Goal: Task Accomplishment & Management: Manage account settings

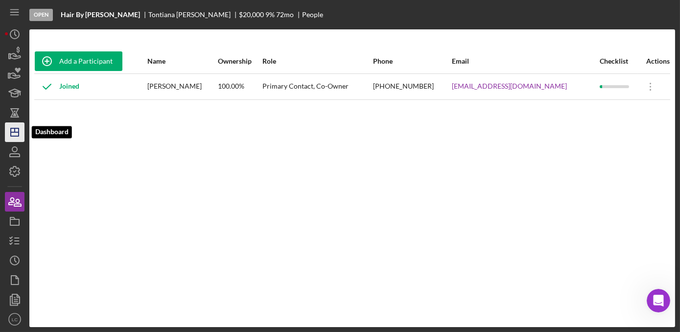
click at [16, 132] on line "button" at bounding box center [15, 132] width 8 height 0
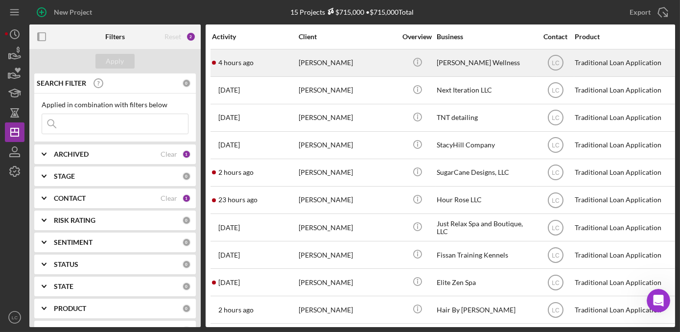
click at [374, 69] on div "[PERSON_NAME]" at bounding box center [348, 63] width 98 height 26
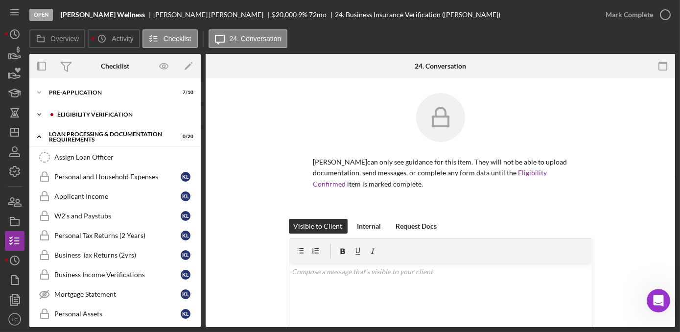
click at [39, 115] on icon "Icon/Expander" at bounding box center [39, 115] width 20 height 20
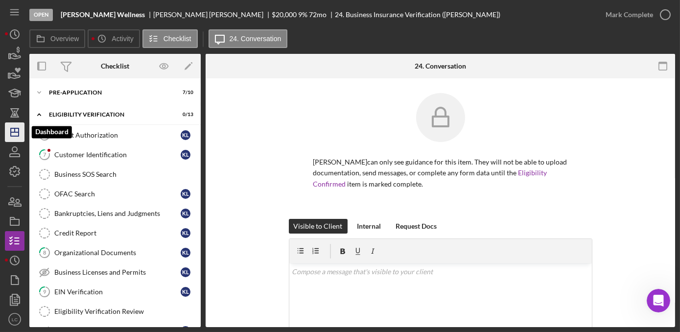
click at [13, 136] on polygon "button" at bounding box center [15, 132] width 8 height 8
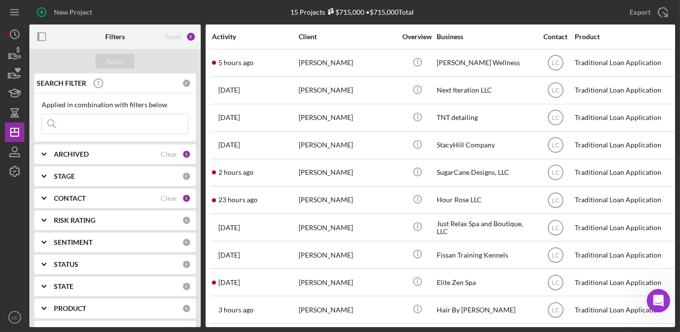
click at [56, 200] on b "CONTACT" at bounding box center [70, 198] width 32 height 8
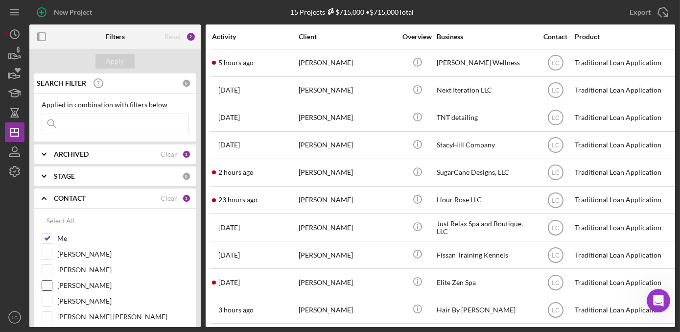
click at [48, 282] on input "[PERSON_NAME]" at bounding box center [47, 285] width 10 height 10
checkbox input "true"
click at [102, 63] on button "Apply" at bounding box center [114, 61] width 39 height 15
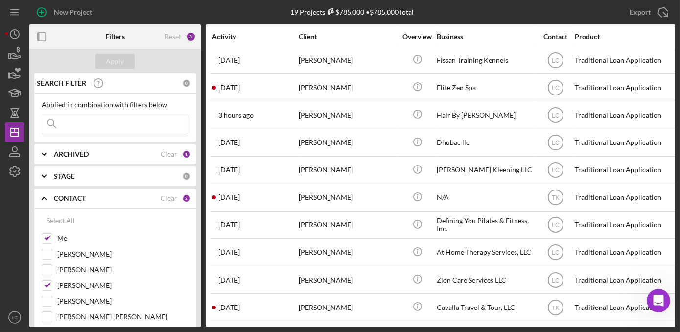
scroll to position [252, 0]
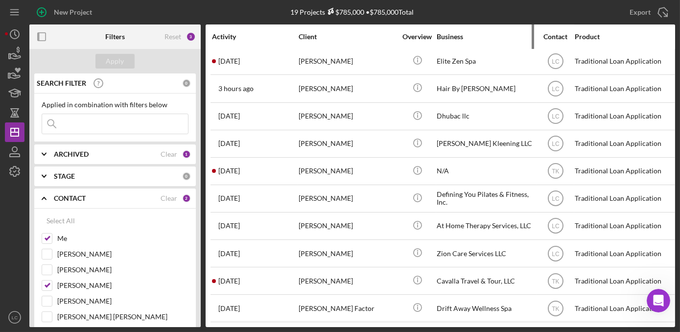
click at [452, 35] on div "Business" at bounding box center [485, 37] width 98 height 8
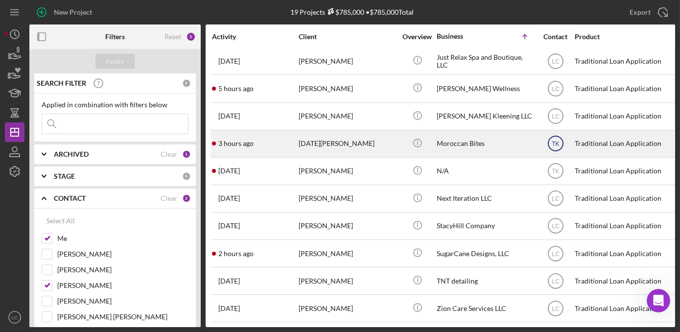
click at [555, 140] on text "TK" at bounding box center [554, 143] width 7 height 7
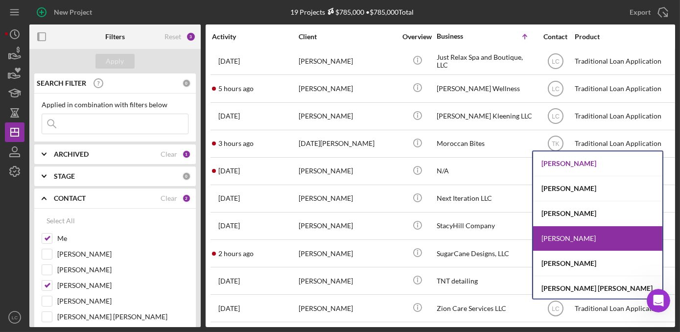
click at [565, 157] on div "[PERSON_NAME]" at bounding box center [597, 163] width 129 height 25
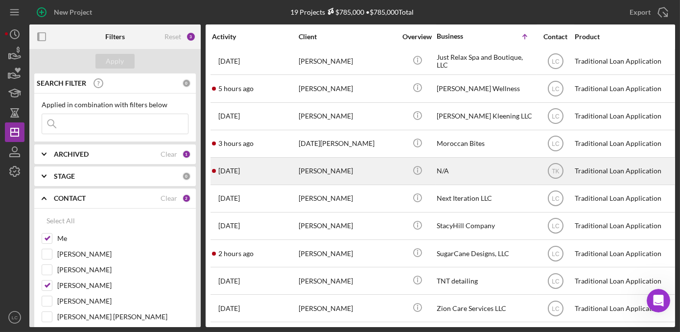
click at [498, 166] on div "N/A" at bounding box center [485, 171] width 98 height 26
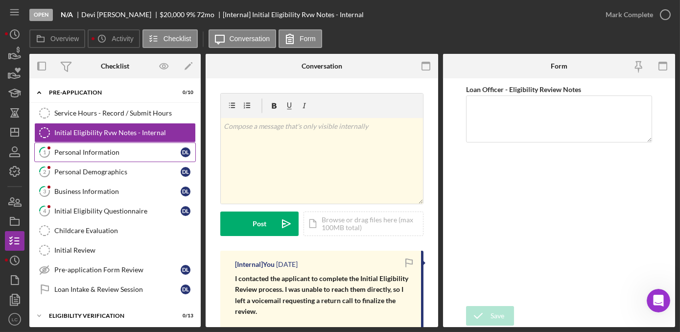
click at [80, 152] on div "Personal Information" at bounding box center [117, 152] width 126 height 8
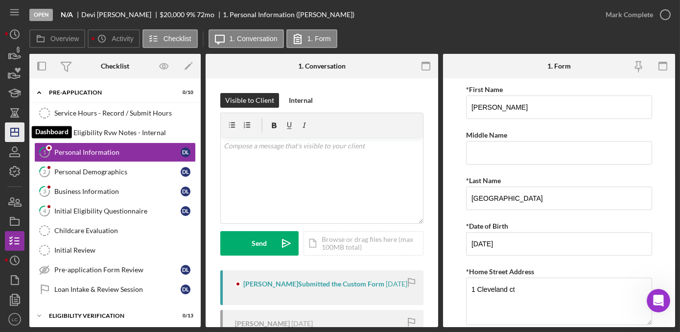
click at [11, 124] on icon "Icon/Dashboard" at bounding box center [14, 132] width 24 height 24
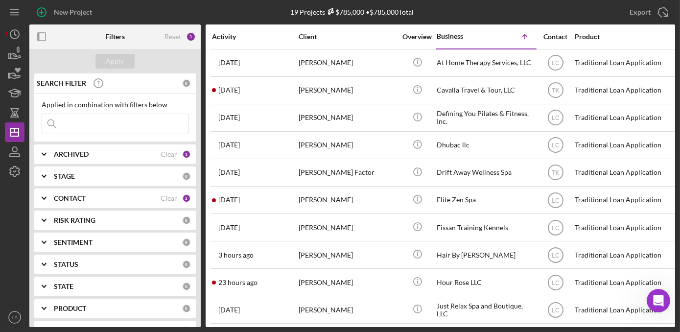
click at [554, 35] on div "Contact" at bounding box center [555, 37] width 37 height 8
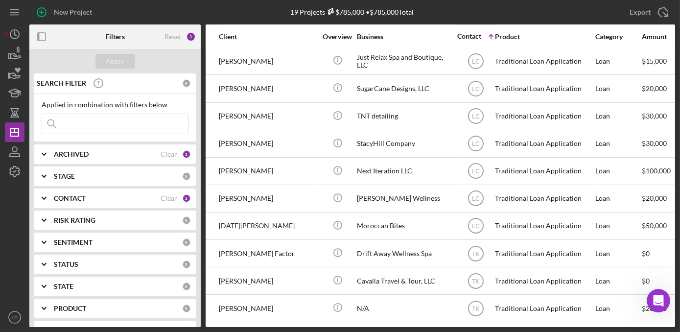
scroll to position [252, 0]
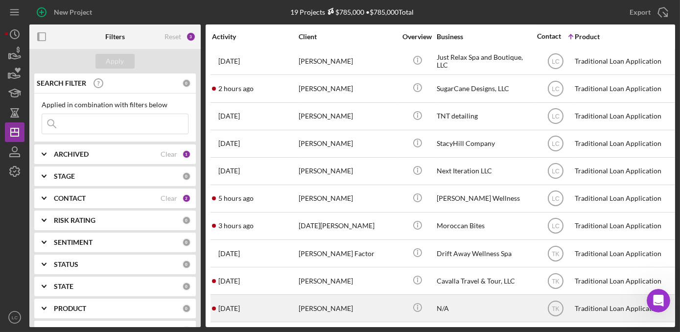
drag, startPoint x: 335, startPoint y: 303, endPoint x: 287, endPoint y: 303, distance: 48.0
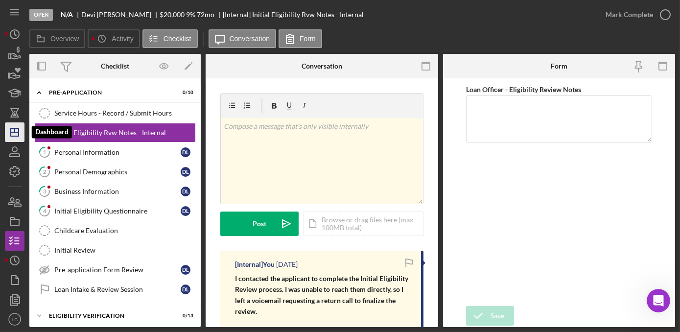
click at [14, 133] on icon "Icon/Dashboard" at bounding box center [14, 132] width 24 height 24
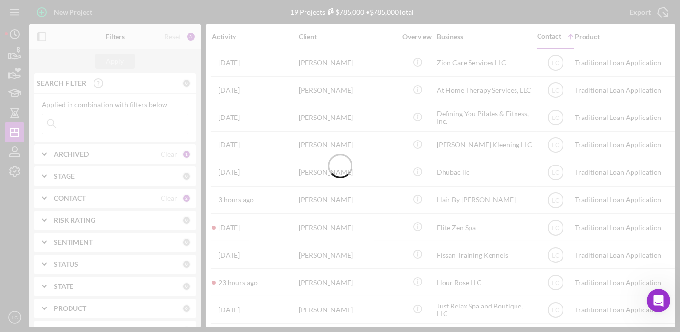
click at [76, 200] on div at bounding box center [340, 166] width 680 height 332
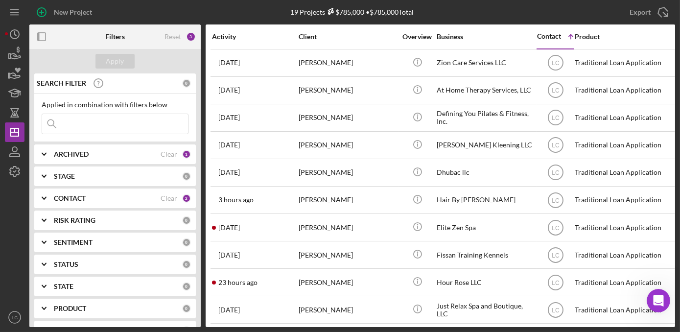
click at [72, 198] on b "CONTACT" at bounding box center [70, 198] width 32 height 8
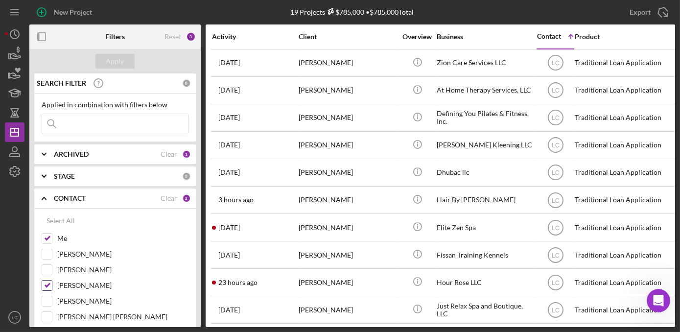
click at [46, 286] on input "[PERSON_NAME]" at bounding box center [47, 285] width 10 height 10
checkbox input "false"
click at [109, 58] on div "Apply" at bounding box center [115, 61] width 18 height 15
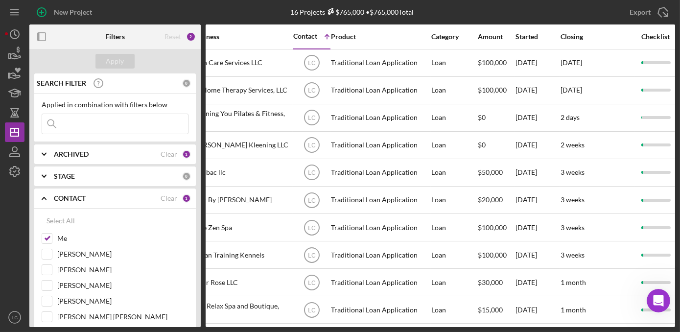
scroll to position [0, 373]
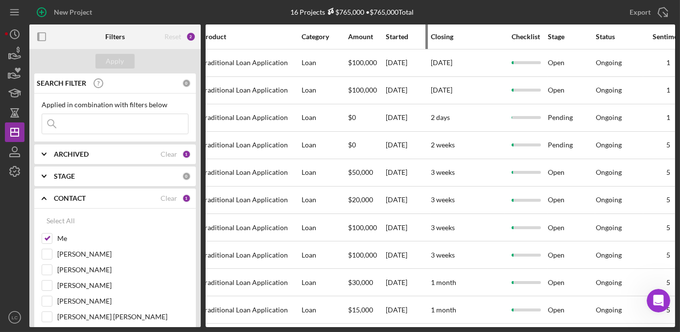
click at [389, 38] on div "Started" at bounding box center [408, 37] width 44 height 8
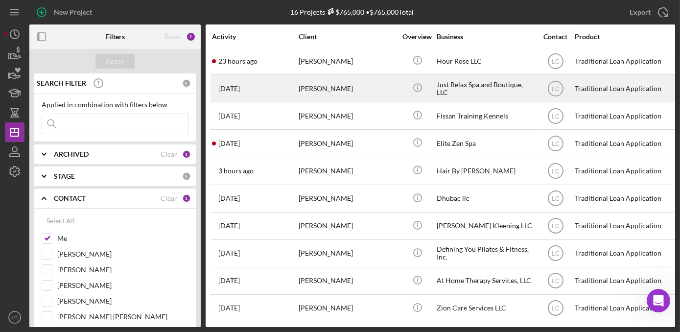
scroll to position [169, 0]
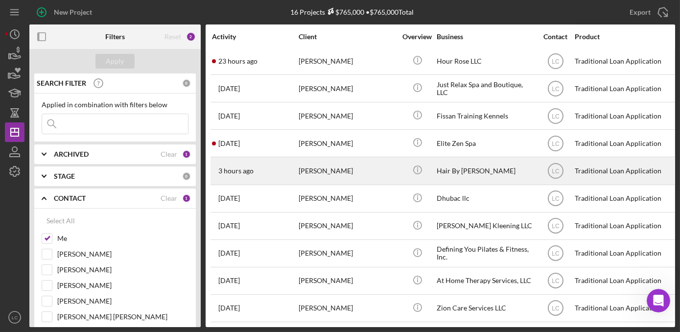
click at [457, 172] on div "Hair By [PERSON_NAME]" at bounding box center [485, 171] width 98 height 26
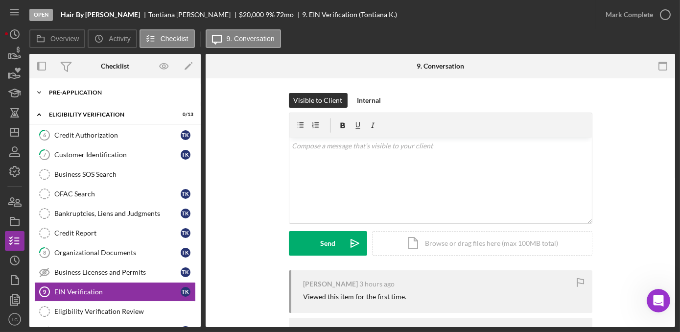
click at [40, 92] on icon "Icon/Expander" at bounding box center [39, 93] width 20 height 20
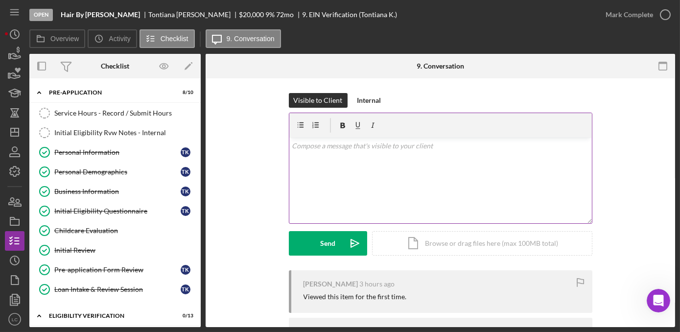
click at [340, 176] on div "v Color teal Color pink Remove color Add row above Add row below Add column bef…" at bounding box center [440, 181] width 302 height 86
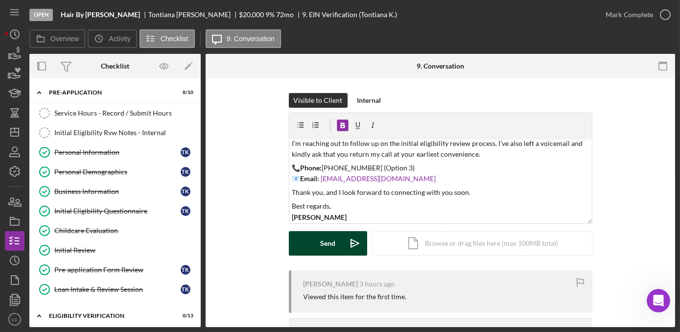
click at [320, 249] on div "Send" at bounding box center [327, 243] width 15 height 24
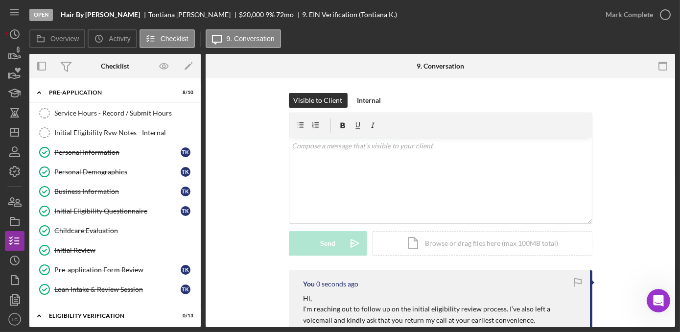
scroll to position [0, 0]
click at [84, 119] on link "Service Hours - Record / Submit Hours Service Hours - Record / Submit Hours" at bounding box center [114, 113] width 161 height 20
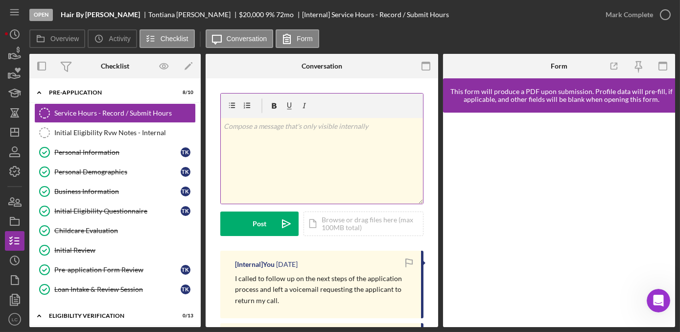
click at [250, 155] on div "v Color teal Color pink Remove color Add row above Add row below Add column bef…" at bounding box center [322, 161] width 202 height 86
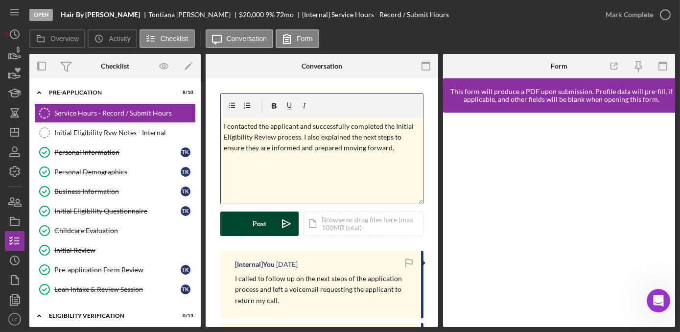
click at [253, 217] on div "Post" at bounding box center [260, 223] width 14 height 24
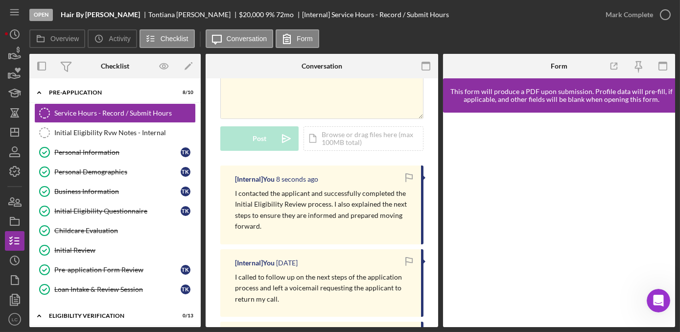
scroll to position [89, 0]
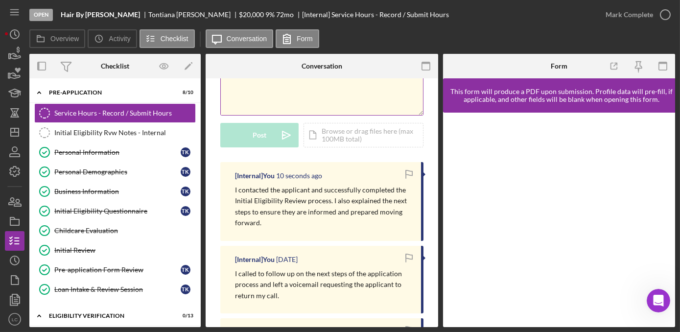
click at [251, 84] on div "v Color teal Color pink Remove color Add row above Add row below Add column bef…" at bounding box center [322, 72] width 202 height 86
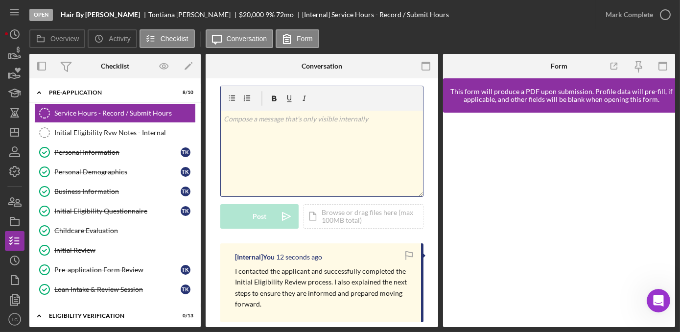
scroll to position [0, 0]
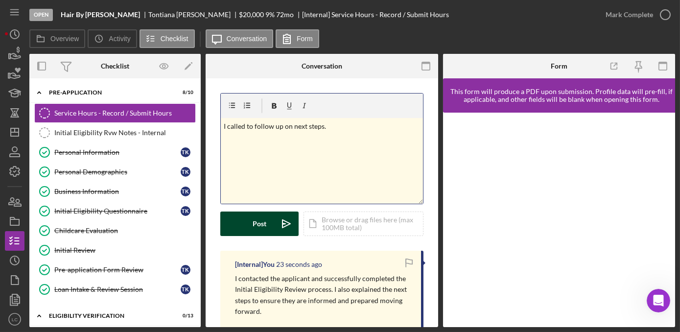
click at [257, 222] on div "Post" at bounding box center [260, 223] width 14 height 24
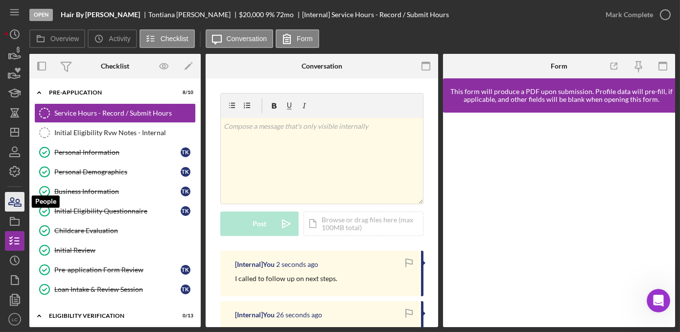
click at [18, 198] on icon "button" at bounding box center [14, 201] width 24 height 24
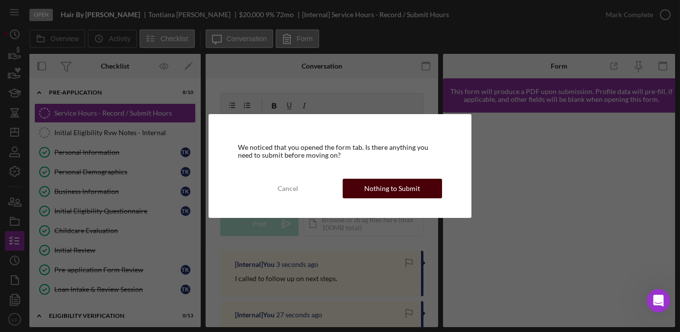
click at [381, 191] on div "Nothing to Submit" at bounding box center [392, 189] width 56 height 20
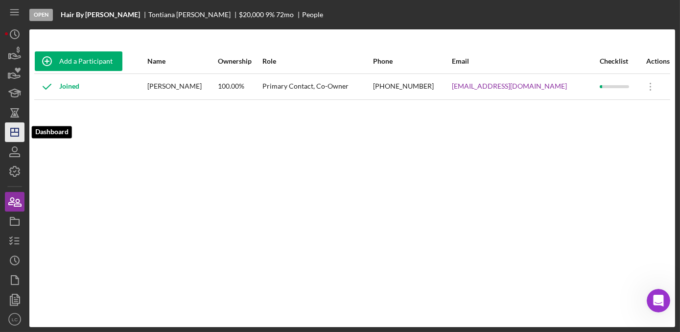
click at [13, 139] on icon "Icon/Dashboard" at bounding box center [14, 132] width 24 height 24
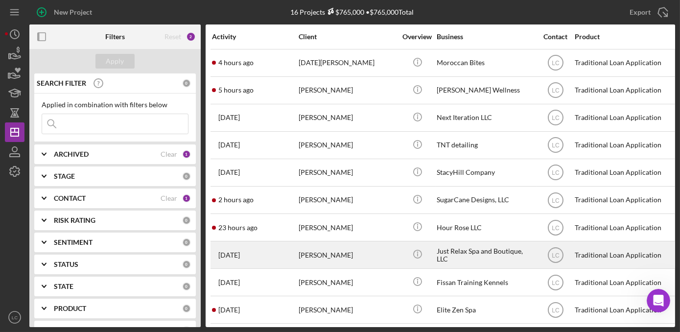
click at [455, 253] on div "Just Relax Spa and Boutique, LLC" at bounding box center [485, 255] width 98 height 26
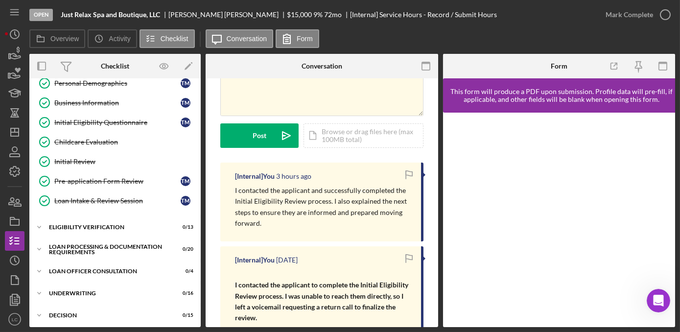
scroll to position [133, 0]
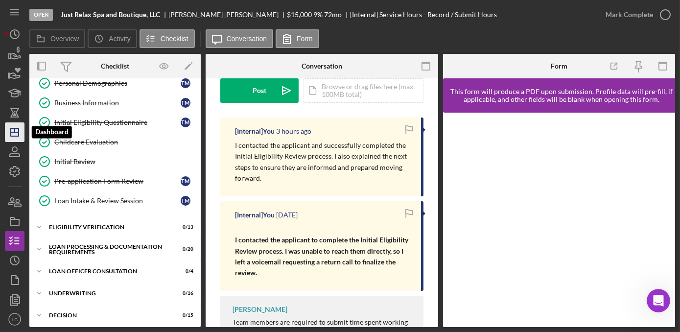
click at [15, 124] on icon "Icon/Dashboard" at bounding box center [14, 132] width 24 height 24
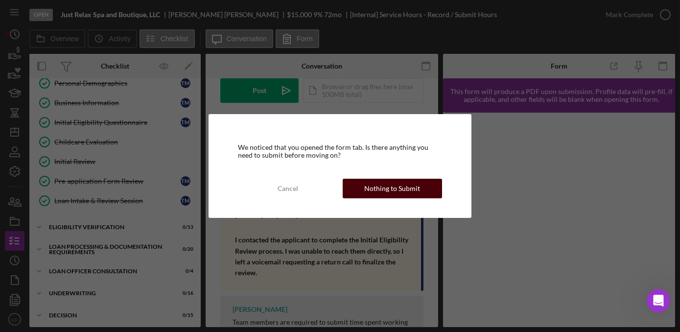
click at [407, 190] on div "Nothing to Submit" at bounding box center [392, 189] width 56 height 20
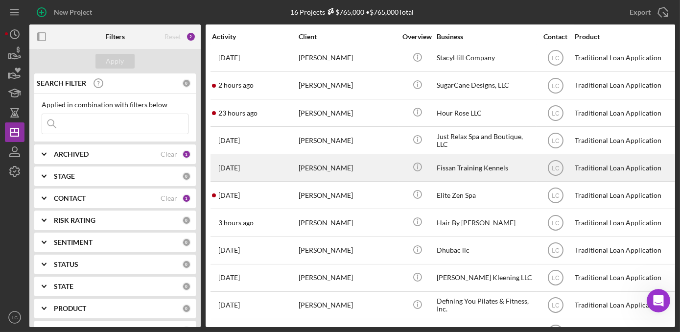
scroll to position [36, 0]
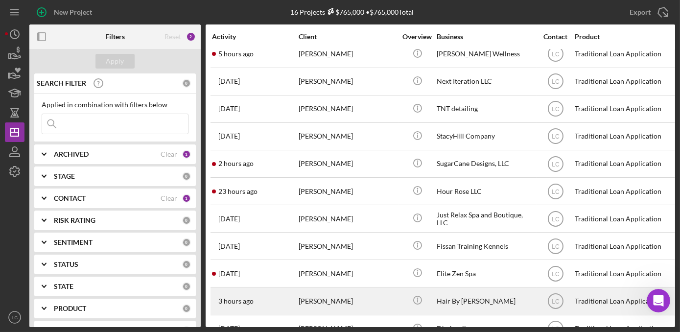
click at [331, 299] on div "[PERSON_NAME]" at bounding box center [348, 301] width 98 height 26
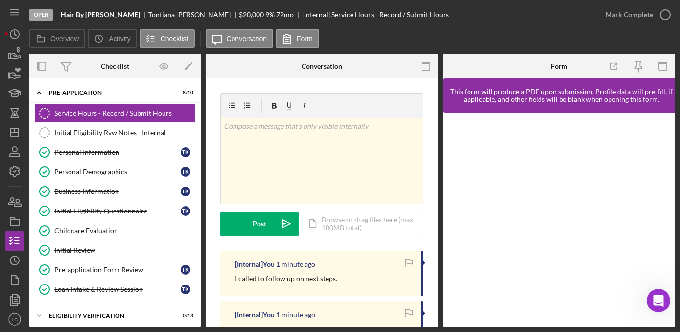
scroll to position [89, 0]
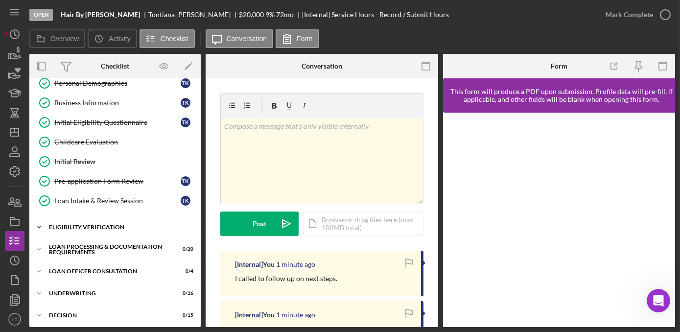
click at [38, 222] on icon "Icon/Expander" at bounding box center [39, 227] width 20 height 20
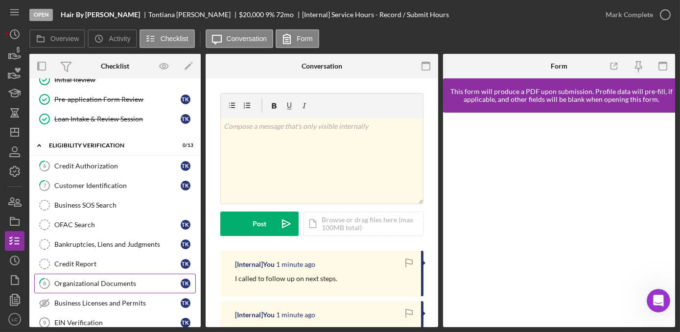
scroll to position [222, 0]
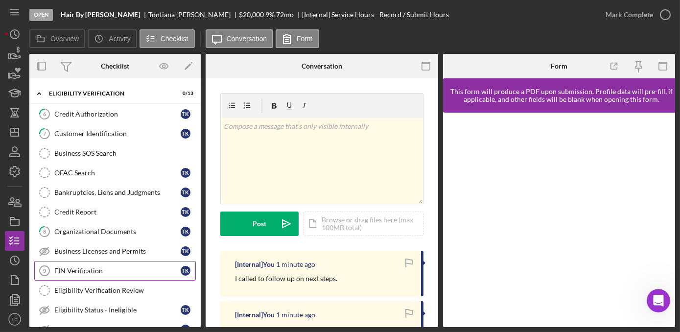
click at [99, 269] on div "EIN Verification" at bounding box center [117, 271] width 126 height 8
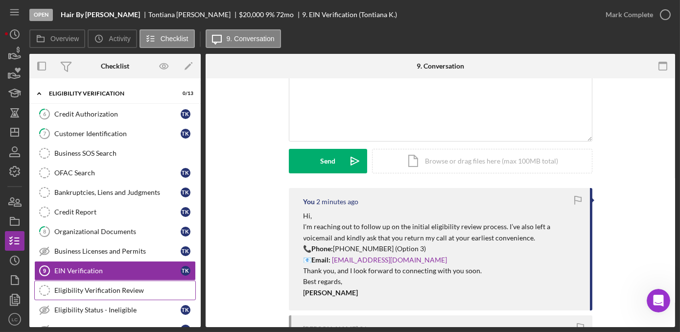
scroll to position [44, 0]
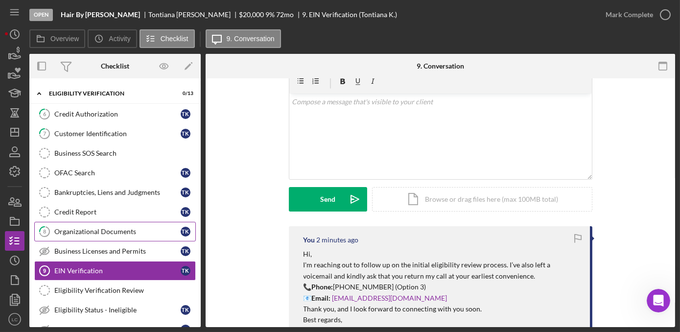
click at [73, 222] on link "8 Organizational Documents T K" at bounding box center [114, 232] width 161 height 20
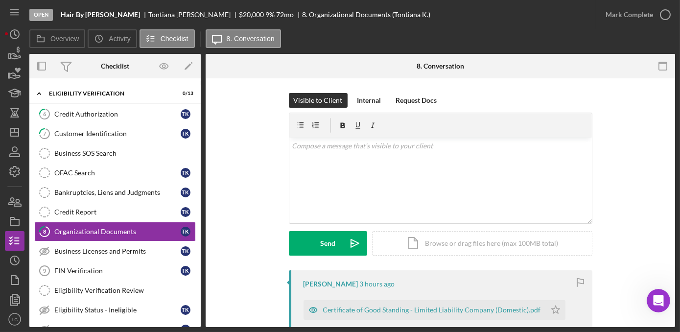
scroll to position [133, 0]
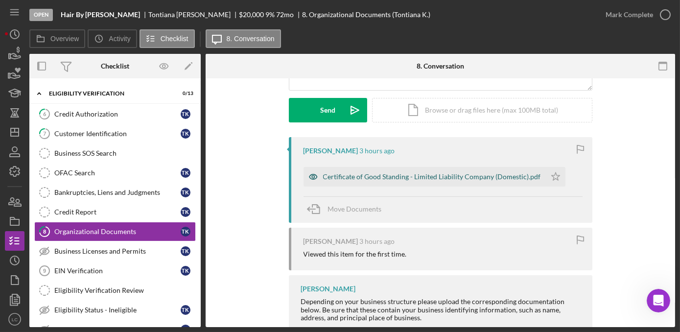
click at [335, 182] on div "Certificate of Good Standing - Limited Liability Company (Domestic).pdf" at bounding box center [424, 177] width 242 height 20
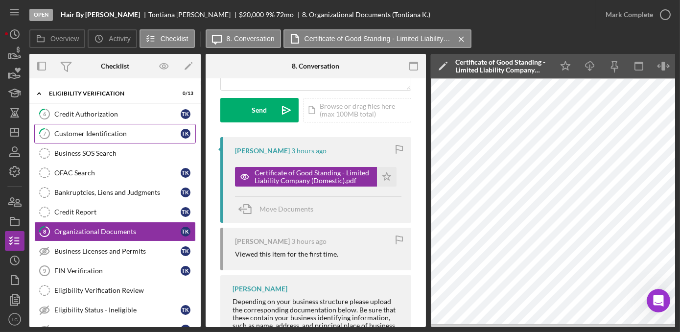
click at [120, 130] on div "Customer Identification" at bounding box center [117, 134] width 126 height 8
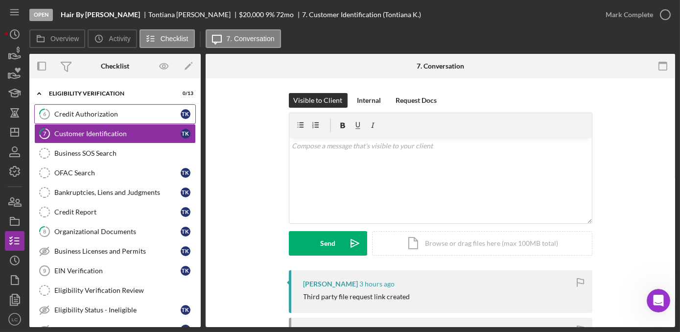
click at [105, 113] on div "Credit Authorization" at bounding box center [117, 114] width 126 height 8
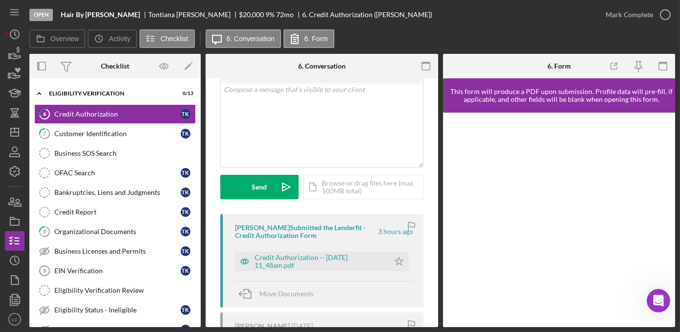
scroll to position [89, 0]
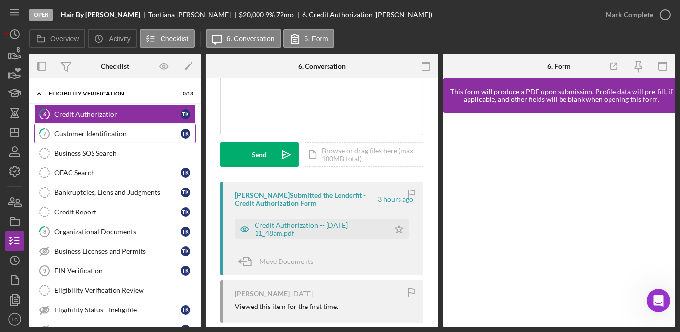
click at [143, 134] on link "7 Customer Identification T K" at bounding box center [114, 134] width 161 height 20
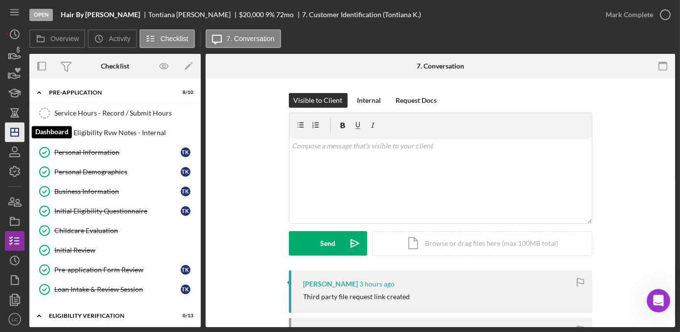
click at [13, 132] on line "button" at bounding box center [15, 132] width 8 height 0
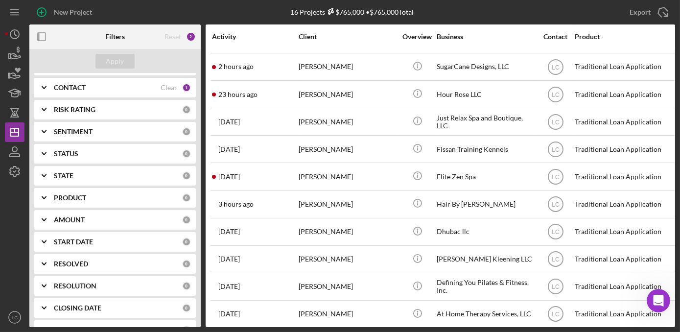
scroll to position [18, 0]
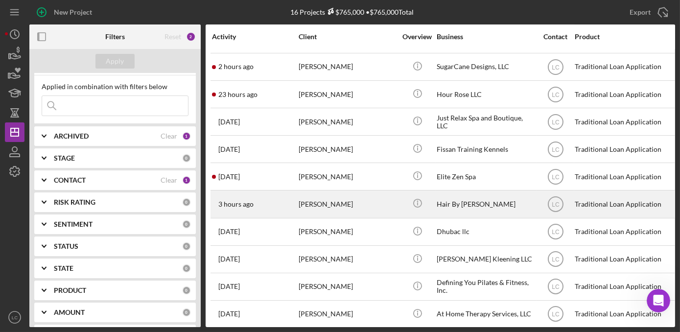
click at [374, 197] on div "[PERSON_NAME]" at bounding box center [348, 204] width 98 height 26
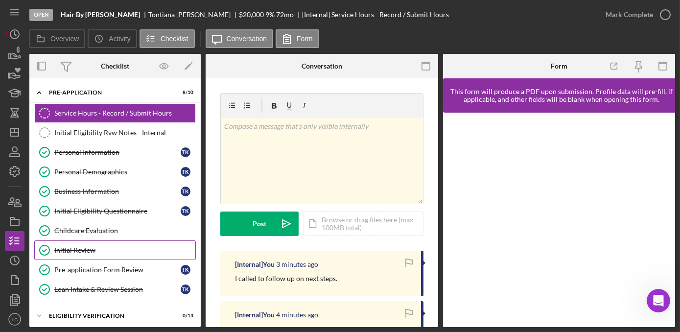
scroll to position [89, 0]
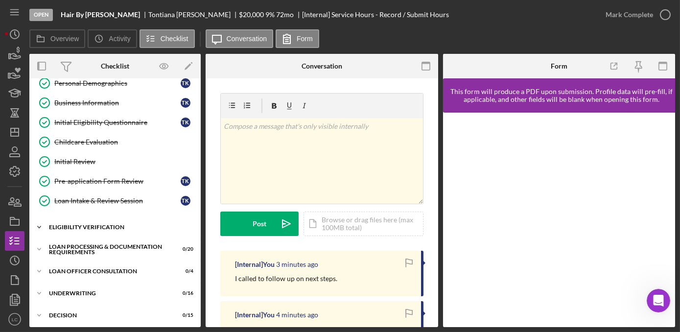
click at [42, 222] on icon "Icon/Expander" at bounding box center [39, 227] width 20 height 20
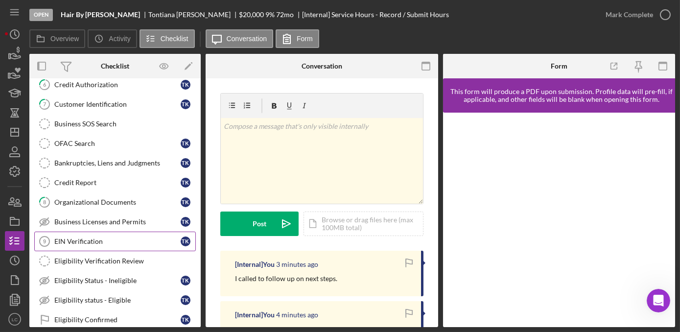
scroll to position [267, 0]
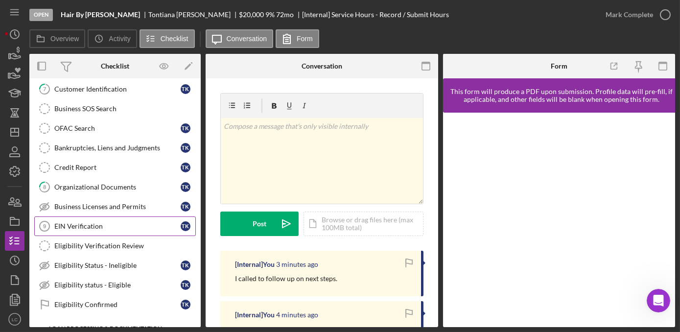
click at [82, 222] on div "EIN Verification" at bounding box center [117, 226] width 126 height 8
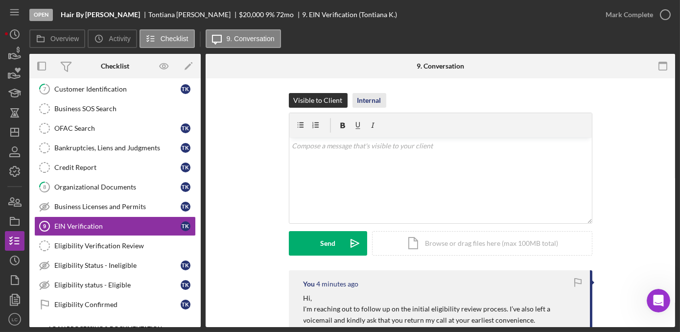
drag, startPoint x: 364, startPoint y: 101, endPoint x: 356, endPoint y: 100, distance: 7.8
click at [361, 100] on div "Internal" at bounding box center [369, 100] width 24 height 15
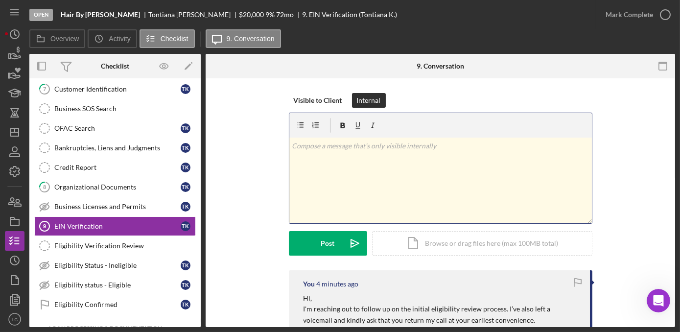
drag, startPoint x: 323, startPoint y: 195, endPoint x: 351, endPoint y: 194, distance: 27.4
click at [323, 194] on div "v Color teal Color pink Remove color Add row above Add row below Add column bef…" at bounding box center [440, 181] width 302 height 86
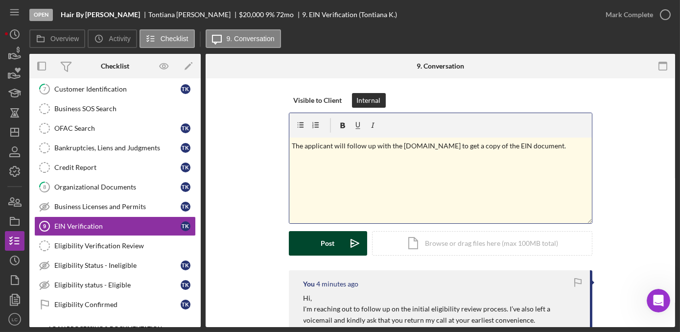
click at [338, 239] on button "Post Icon/icon-invite-send" at bounding box center [328, 243] width 78 height 24
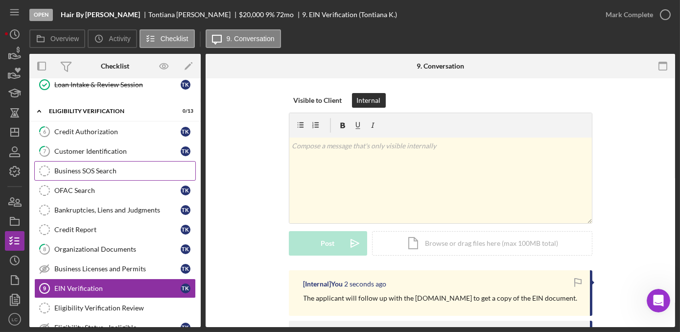
scroll to position [133, 0]
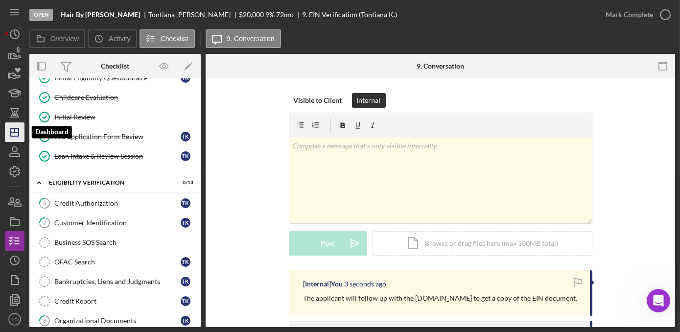
click at [14, 126] on icon "Icon/Dashboard" at bounding box center [14, 132] width 24 height 24
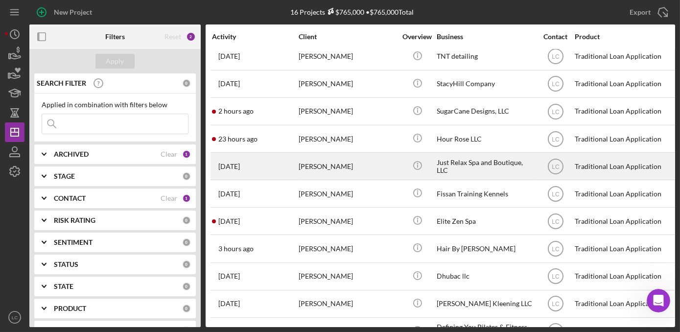
scroll to position [89, 0]
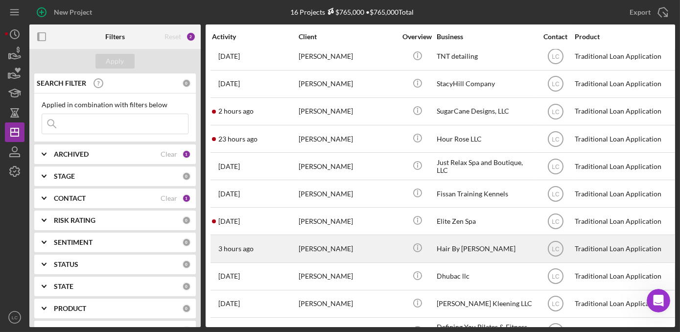
click at [390, 252] on div "[PERSON_NAME]" at bounding box center [348, 248] width 98 height 26
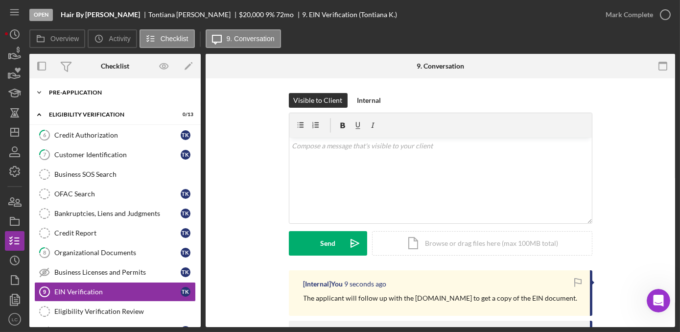
click at [38, 93] on icon "Icon/Expander" at bounding box center [39, 93] width 20 height 20
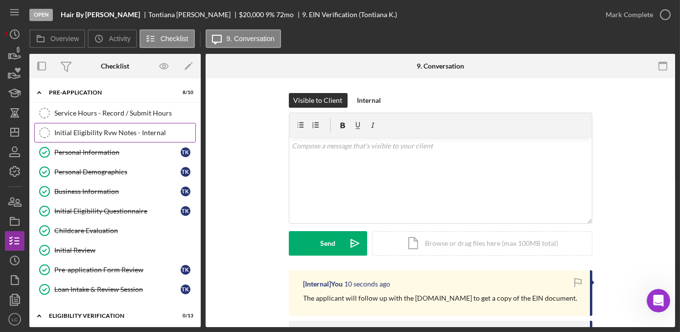
drag, startPoint x: 87, startPoint y: 117, endPoint x: 96, endPoint y: 126, distance: 12.1
click at [86, 118] on link "Service Hours - Record / Submit Hours Service Hours - Record / Submit Hours" at bounding box center [114, 113] width 161 height 20
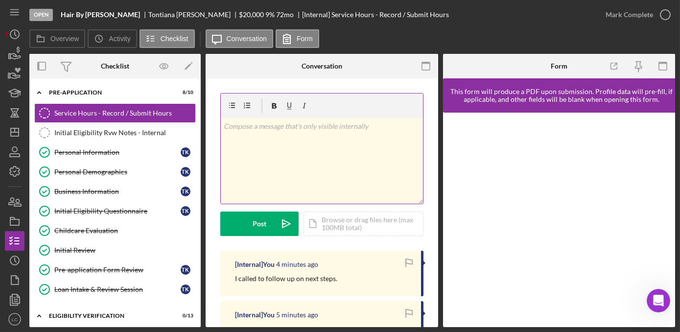
click at [345, 166] on div "v Color teal Color pink Remove color Add row above Add row below Add column bef…" at bounding box center [322, 161] width 202 height 86
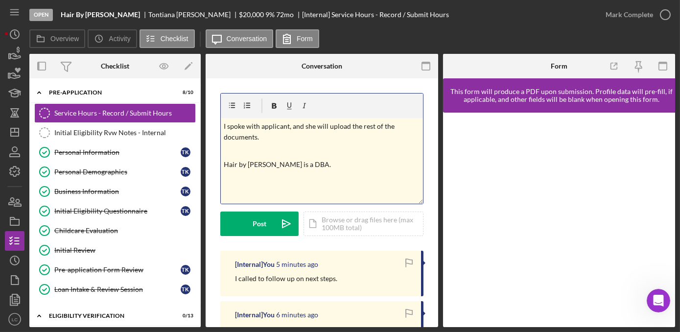
click at [259, 128] on p "I spoke with applicant, and she will upload the rest of the documents." at bounding box center [322, 132] width 196 height 22
click at [249, 225] on button "Post Icon/icon-invite-send" at bounding box center [259, 223] width 78 height 24
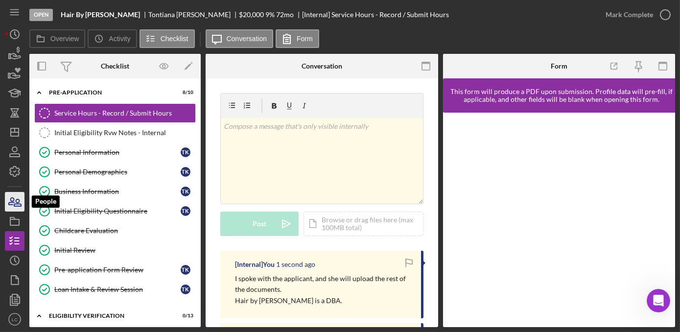
click at [17, 207] on icon "button" at bounding box center [14, 201] width 24 height 24
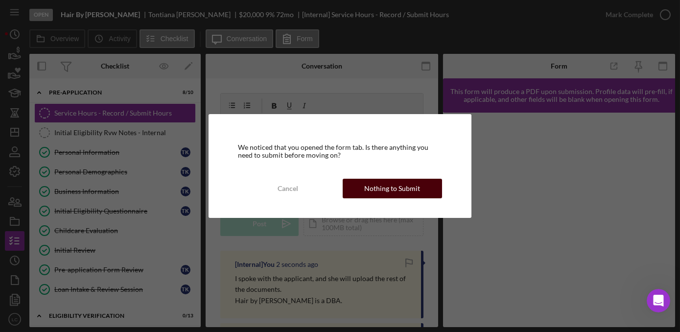
click at [416, 180] on div "Nothing to Submit" at bounding box center [392, 189] width 56 height 20
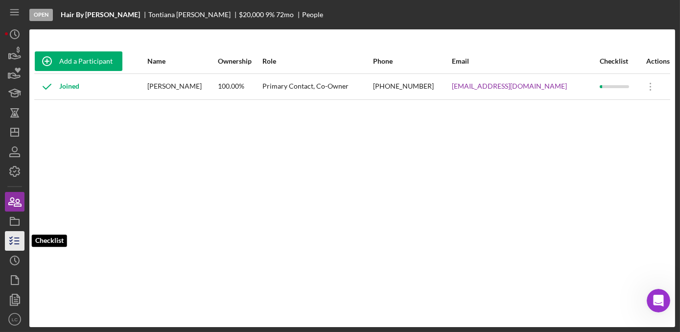
click at [13, 238] on icon "button" at bounding box center [14, 241] width 24 height 24
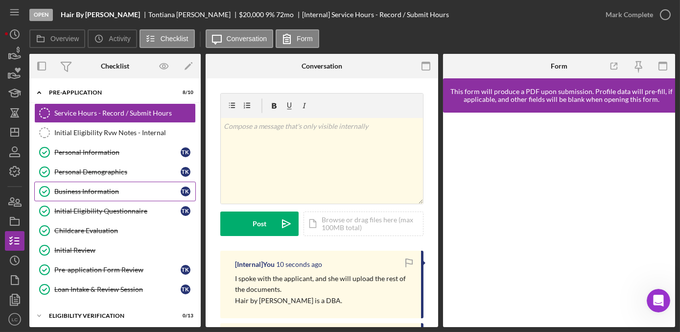
click at [80, 189] on div "Business Information" at bounding box center [117, 191] width 126 height 8
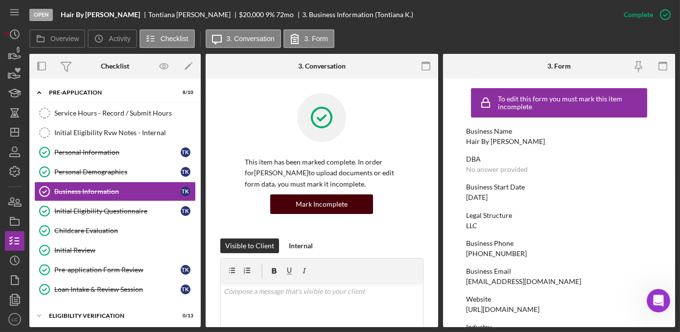
click at [351, 206] on button "Mark Incomplete" at bounding box center [321, 204] width 103 height 20
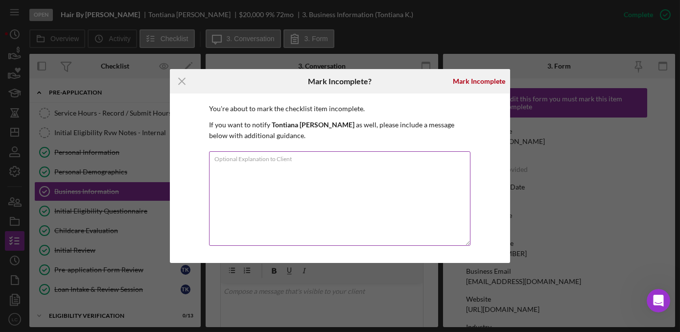
click at [366, 190] on textarea "Optional Explanation to Client" at bounding box center [339, 198] width 261 height 94
type textarea "This is a DBA"
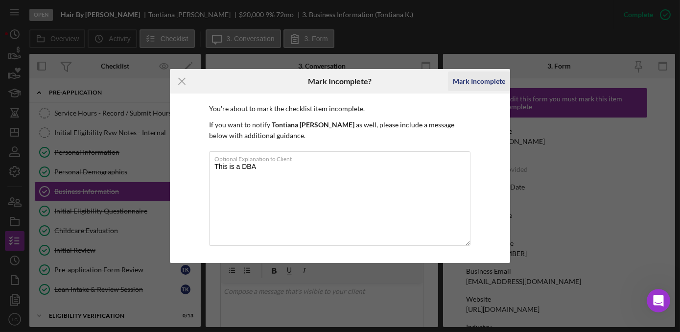
click at [473, 85] on div "Mark Incomplete" at bounding box center [479, 81] width 52 height 20
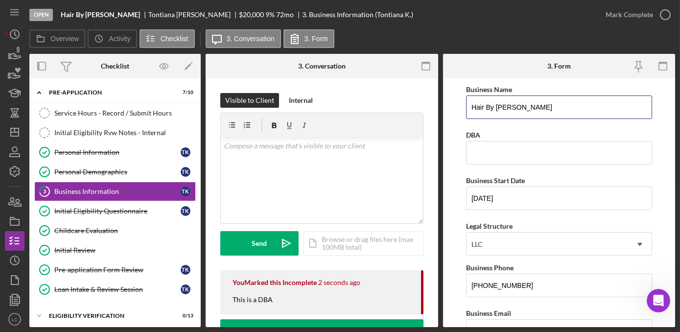
drag, startPoint x: 520, startPoint y: 108, endPoint x: 438, endPoint y: 100, distance: 82.1
click at [438, 100] on div "Overview Internal Workflow Stage Open Icon/Dropdown Arrow Archive (can unarchiv…" at bounding box center [351, 190] width 645 height 273
click at [498, 151] on input "DBA" at bounding box center [559, 152] width 186 height 23
paste input "Hair By [PERSON_NAME]"
type input "Hair By [PERSON_NAME]"
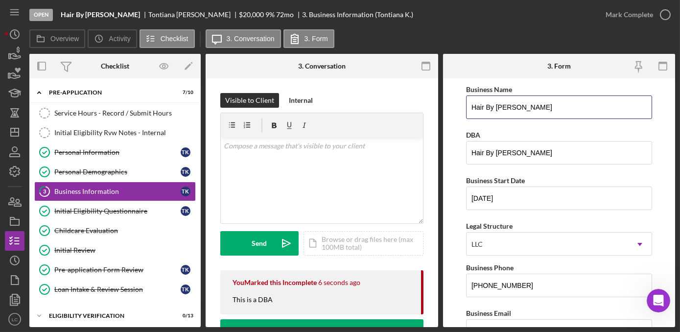
drag, startPoint x: 522, startPoint y: 104, endPoint x: 431, endPoint y: 94, distance: 91.6
click at [431, 94] on div "Overview Internal Workflow Stage Open Icon/Dropdown Arrow Archive (can unarchiv…" at bounding box center [351, 190] width 645 height 273
type input "[PERSON_NAME] Cotutor"
click at [459, 271] on form "Business Name [PERSON_NAME] Cotutor DBA Hair By [PERSON_NAME] Business Start Da…" at bounding box center [559, 202] width 232 height 249
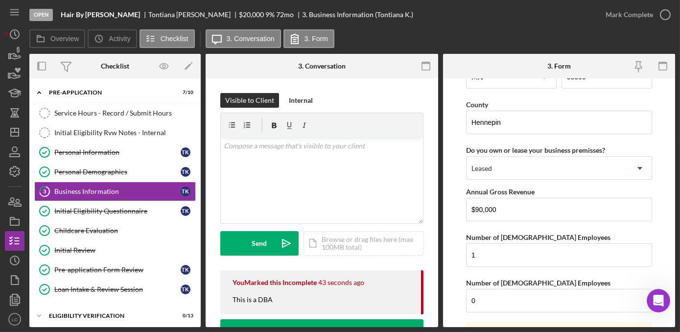
scroll to position [1014, 0]
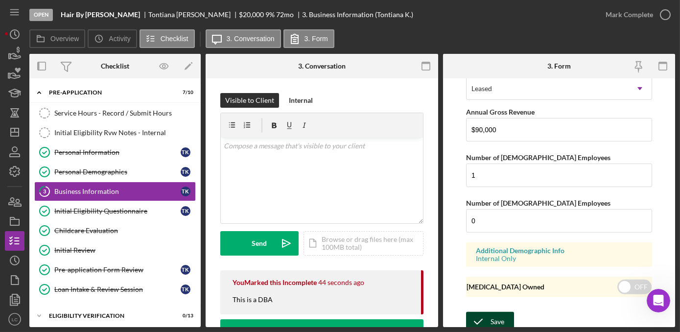
click at [496, 318] on div "Save" at bounding box center [497, 322] width 14 height 20
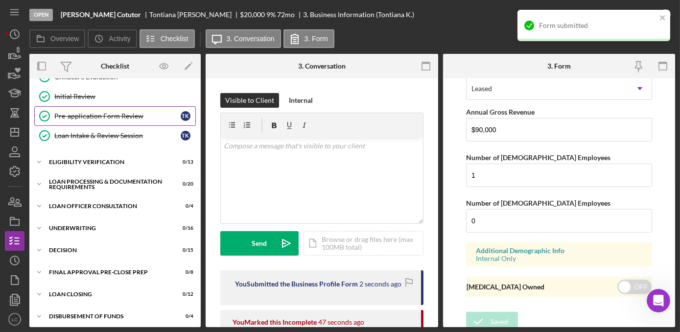
scroll to position [132, 0]
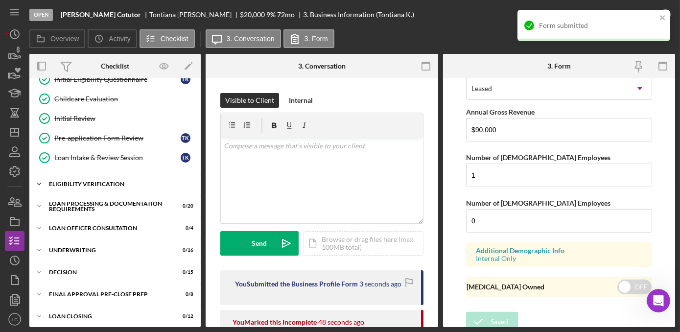
click at [41, 182] on icon "Icon/Expander" at bounding box center [39, 184] width 20 height 20
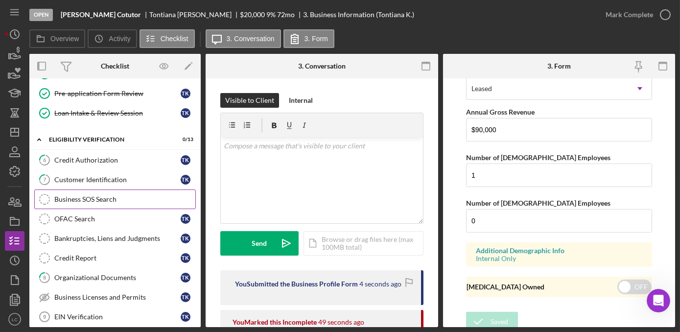
scroll to position [176, 0]
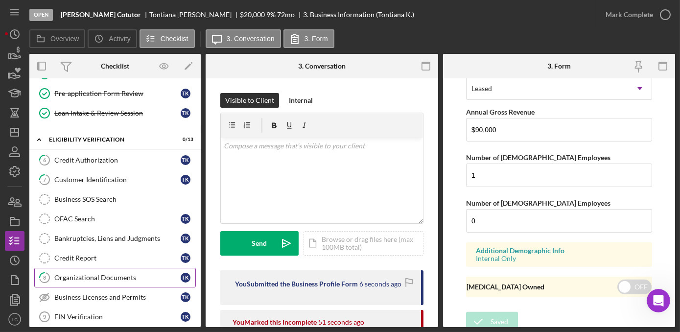
click at [85, 274] on div "Organizational Documents" at bounding box center [117, 278] width 126 height 8
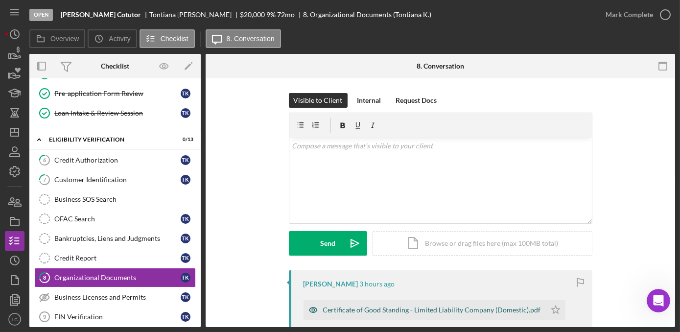
click at [380, 301] on div "Certificate of Good Standing - Limited Liability Company (Domestic).pdf" at bounding box center [424, 310] width 242 height 20
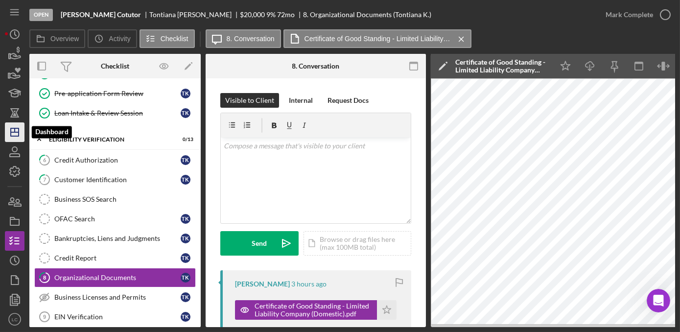
click at [9, 133] on icon "Icon/Dashboard" at bounding box center [14, 132] width 24 height 24
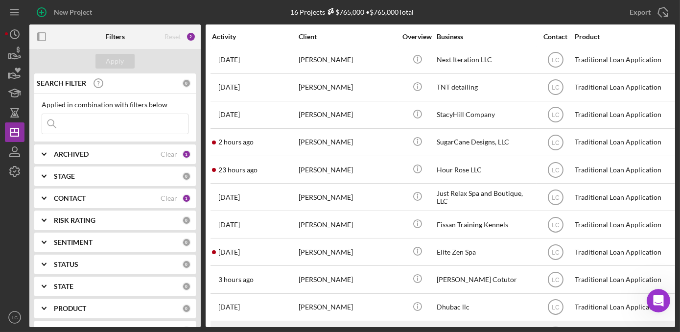
scroll to position [133, 0]
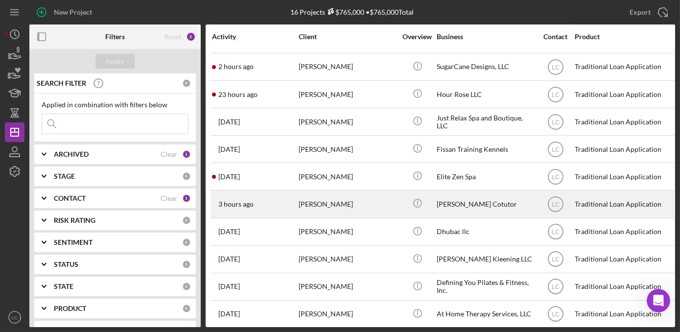
click at [371, 202] on div "[PERSON_NAME]" at bounding box center [348, 204] width 98 height 26
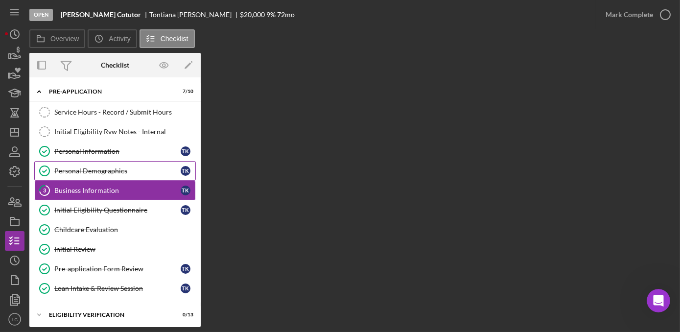
click at [108, 171] on div "Personal Demographics" at bounding box center [117, 171] width 126 height 8
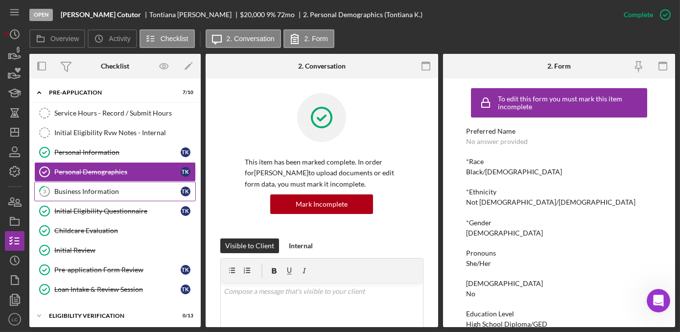
click at [99, 193] on div "Business Information" at bounding box center [117, 191] width 126 height 8
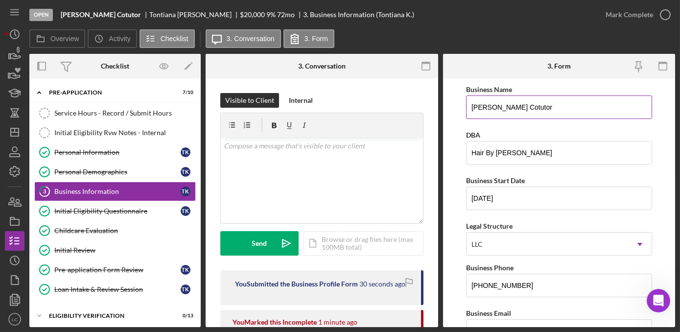
click at [530, 109] on input "[PERSON_NAME] Cotutor" at bounding box center [559, 106] width 186 height 23
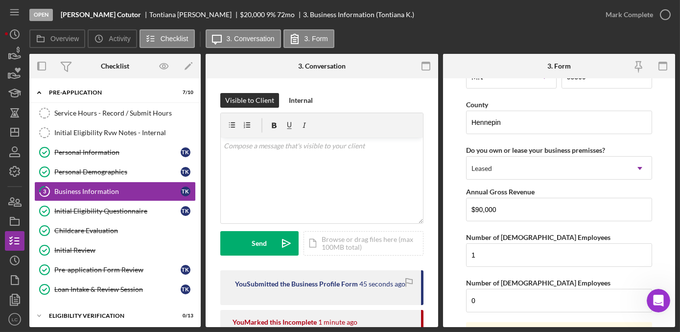
scroll to position [1014, 0]
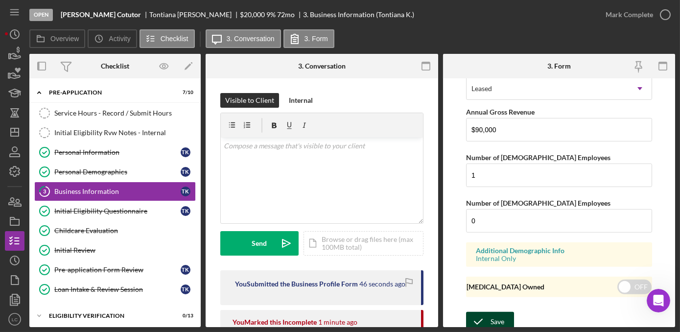
type input "[PERSON_NAME] Couture LLC"
click at [492, 316] on div "Save" at bounding box center [497, 322] width 14 height 20
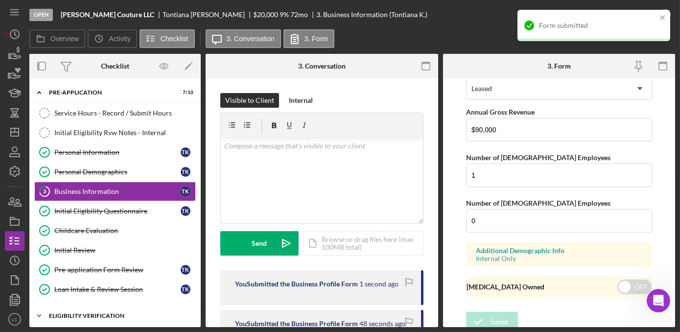
click at [39, 315] on polyline at bounding box center [39, 316] width 3 height 2
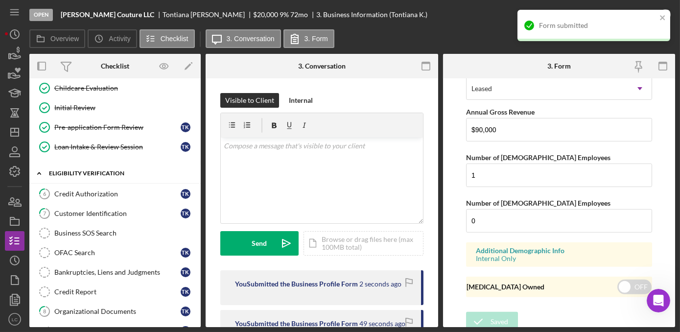
scroll to position [178, 0]
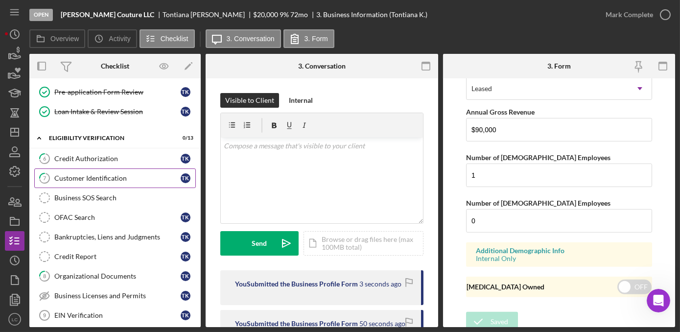
click at [81, 174] on div "Customer Identification" at bounding box center [117, 178] width 126 height 8
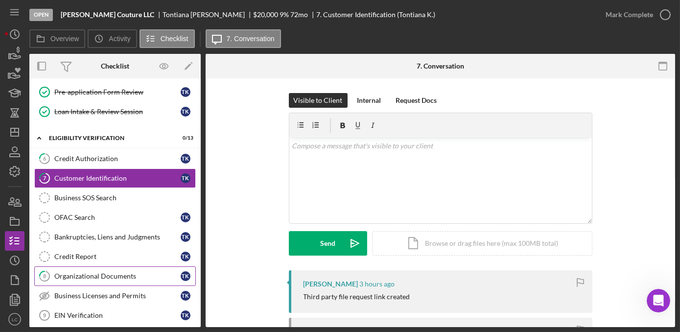
click at [91, 272] on div "Organizational Documents" at bounding box center [117, 276] width 126 height 8
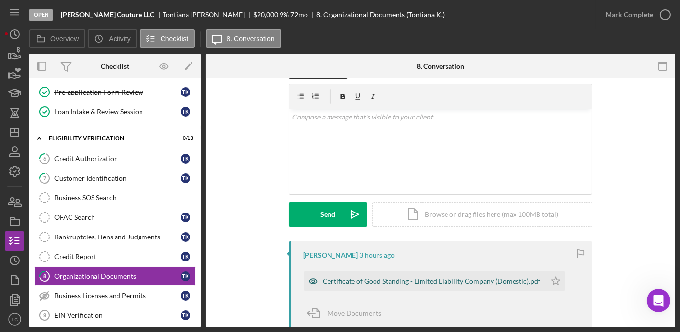
scroll to position [44, 0]
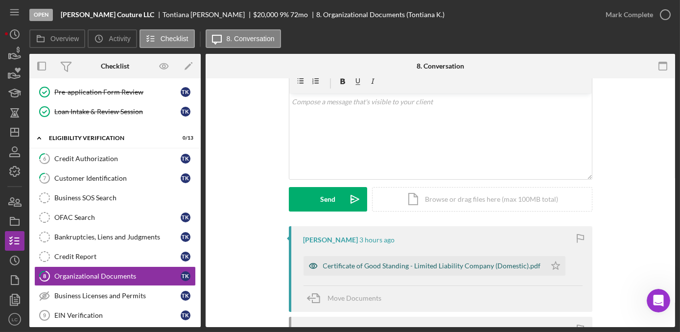
click at [461, 264] on div "Certificate of Good Standing - Limited Liability Company (Domestic).pdf" at bounding box center [432, 266] width 218 height 8
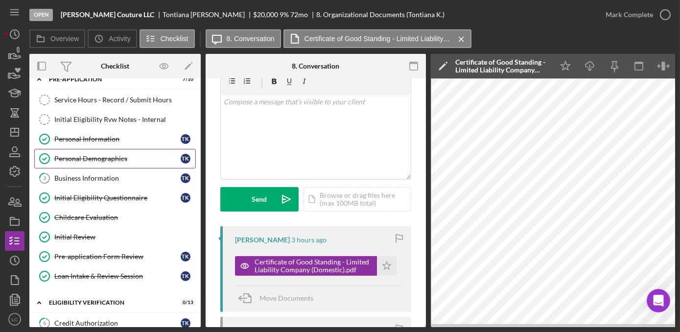
scroll to position [0, 0]
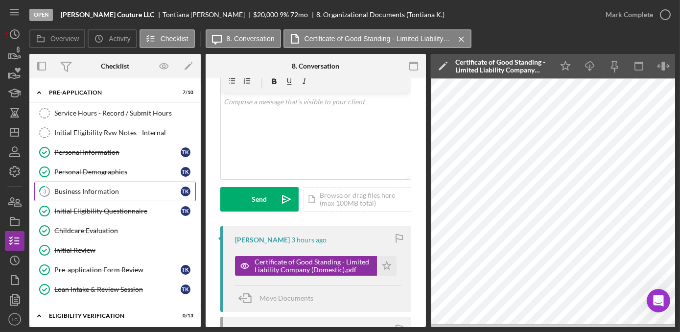
click at [77, 193] on div "Business Information" at bounding box center [117, 191] width 126 height 8
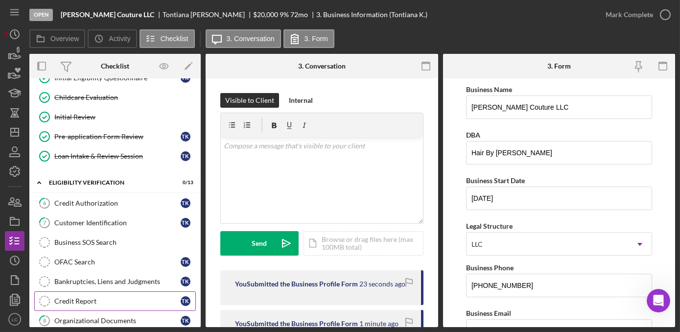
scroll to position [178, 0]
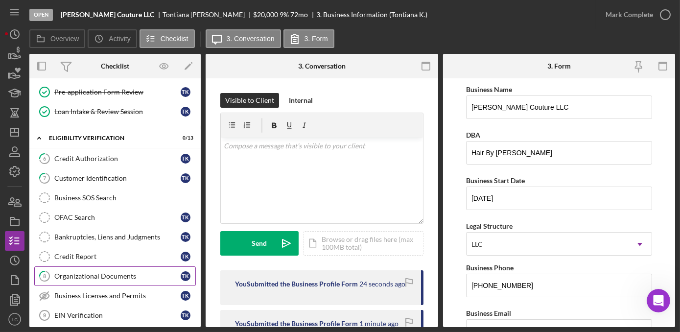
click at [73, 276] on link "8 Organizational Documents T K" at bounding box center [114, 276] width 161 height 20
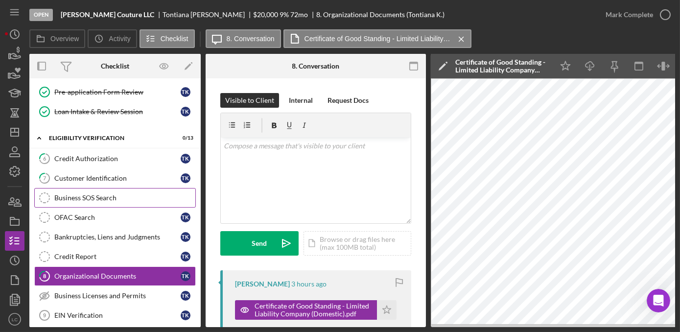
click at [72, 194] on div "Business SOS Search" at bounding box center [124, 198] width 141 height 8
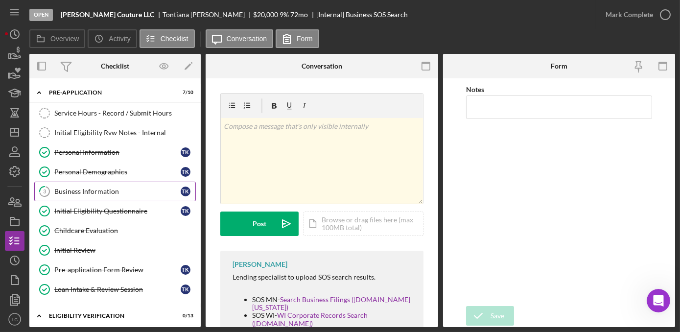
click at [76, 187] on div "Business Information" at bounding box center [117, 191] width 126 height 8
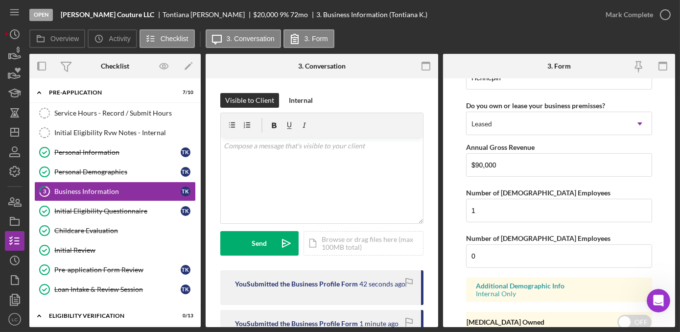
scroll to position [1014, 0]
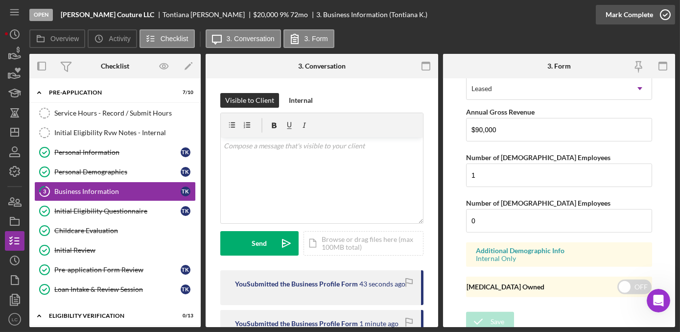
click at [665, 14] on icon "button" at bounding box center [665, 14] width 24 height 24
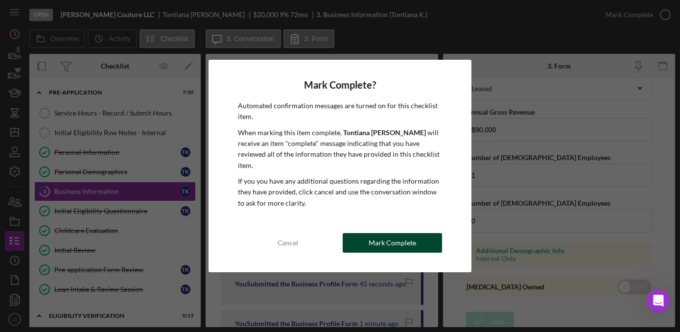
click at [365, 233] on button "Mark Complete" at bounding box center [392, 243] width 99 height 20
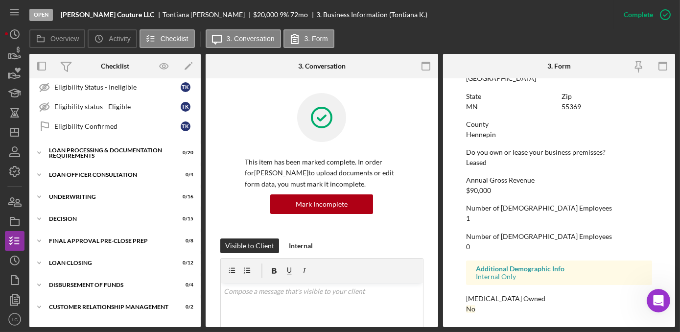
scroll to position [477, 0]
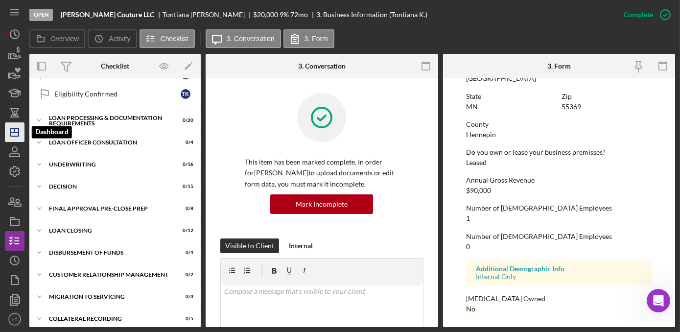
click at [18, 131] on icon "Icon/Dashboard" at bounding box center [14, 132] width 24 height 24
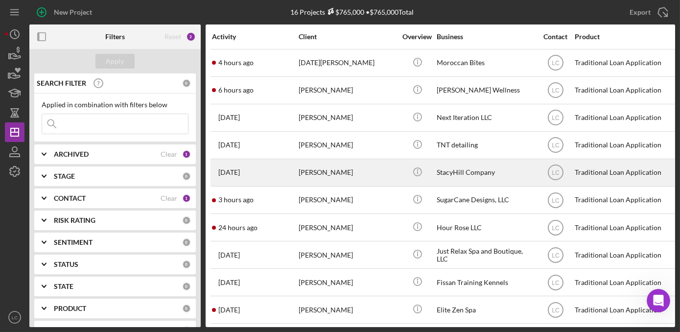
click at [453, 173] on div "StacyHill Company" at bounding box center [485, 173] width 98 height 26
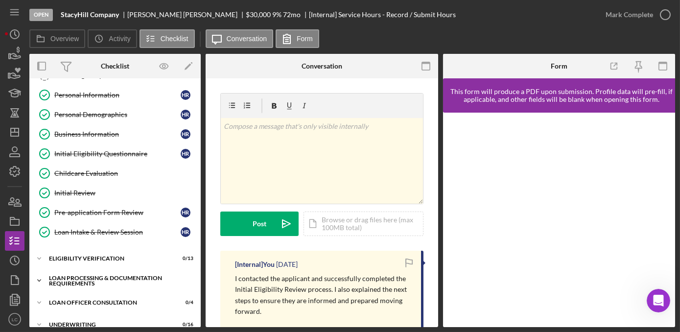
scroll to position [89, 0]
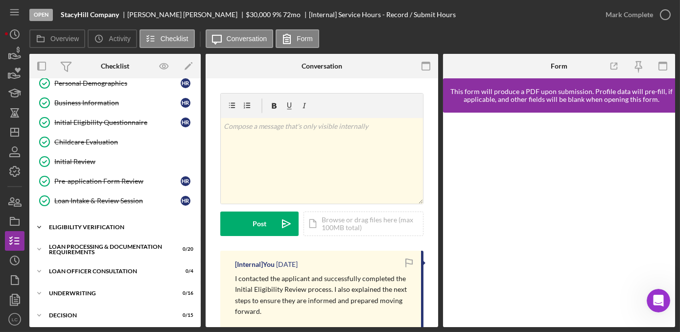
click at [37, 226] on icon "Icon/Expander" at bounding box center [39, 227] width 20 height 20
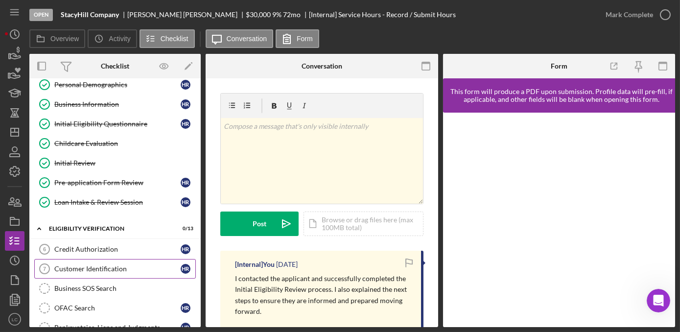
scroll to position [44, 0]
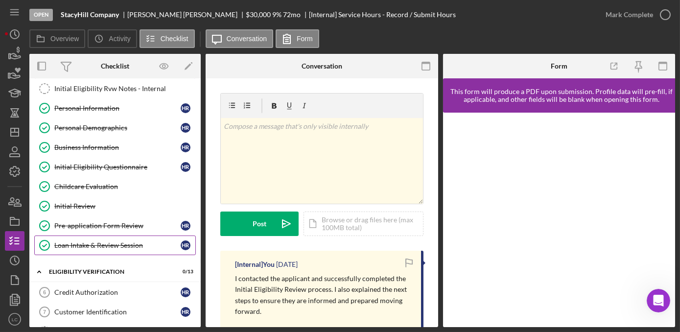
click at [96, 243] on div "Loan Intake & Review Session" at bounding box center [117, 245] width 126 height 8
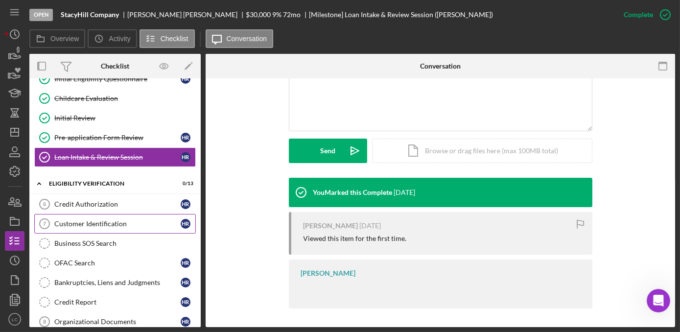
scroll to position [133, 0]
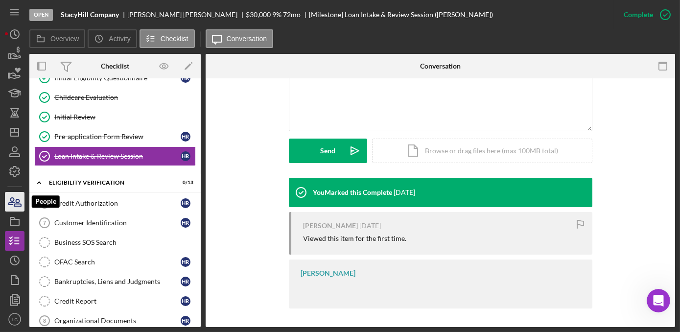
click at [15, 196] on icon "button" at bounding box center [14, 201] width 24 height 24
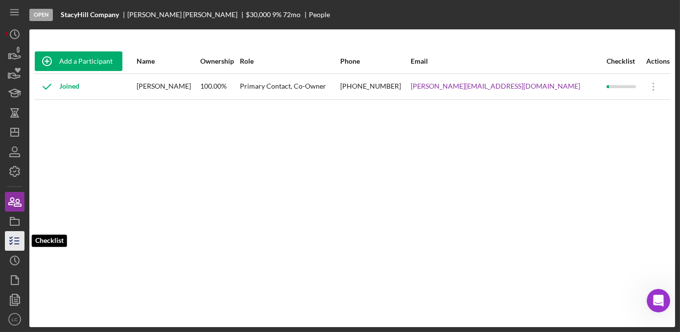
click at [12, 244] on icon "button" at bounding box center [14, 241] width 24 height 24
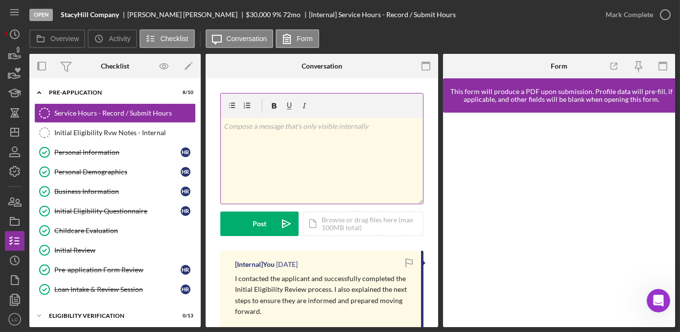
click at [259, 162] on div "v Color teal Color pink Remove color Add row above Add row below Add column bef…" at bounding box center [322, 161] width 202 height 86
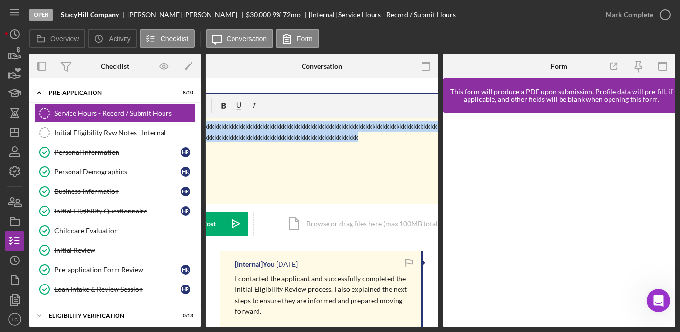
drag, startPoint x: 388, startPoint y: 144, endPoint x: 150, endPoint y: 80, distance: 246.2
click at [149, 80] on div "Overview Internal Workflow Stage Open Icon/Dropdown Arrow Archive (can unarchiv…" at bounding box center [351, 190] width 645 height 273
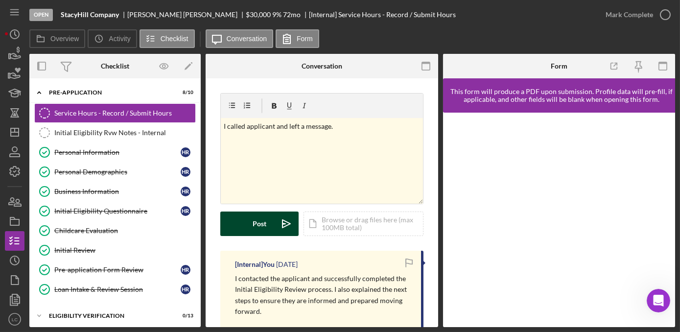
click at [254, 222] on div "Post" at bounding box center [260, 223] width 14 height 24
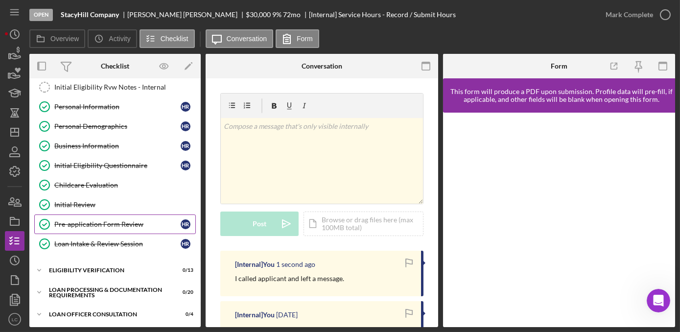
scroll to position [89, 0]
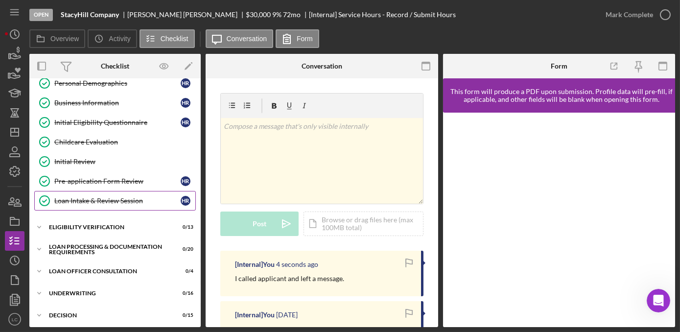
click at [73, 203] on link "Loan Intake & Review Session Loan Intake & Review Session H R" at bounding box center [114, 201] width 161 height 20
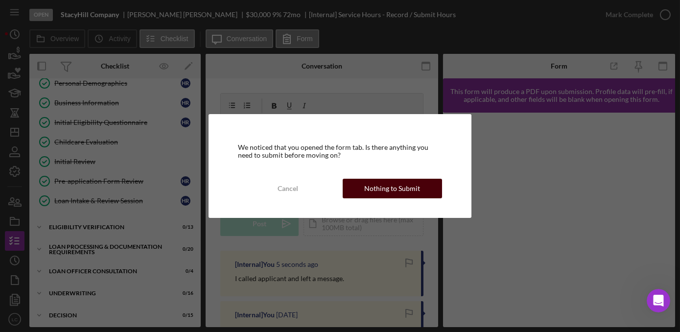
click at [383, 187] on div "Nothing to Submit" at bounding box center [392, 189] width 56 height 20
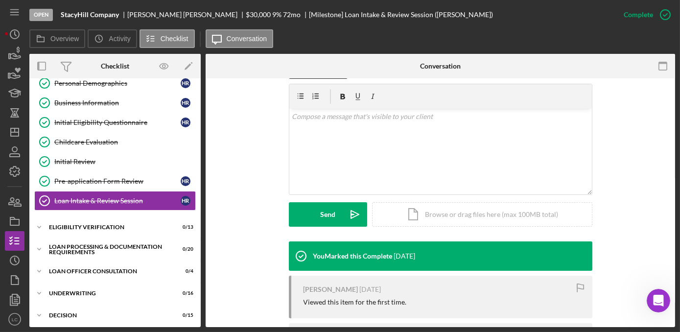
scroll to position [138, 0]
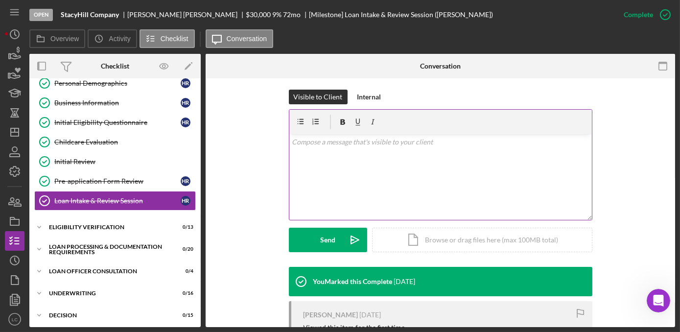
click at [341, 203] on div "v Color teal Color pink Remove color Add row above Add row below Add column bef…" at bounding box center [440, 177] width 302 height 86
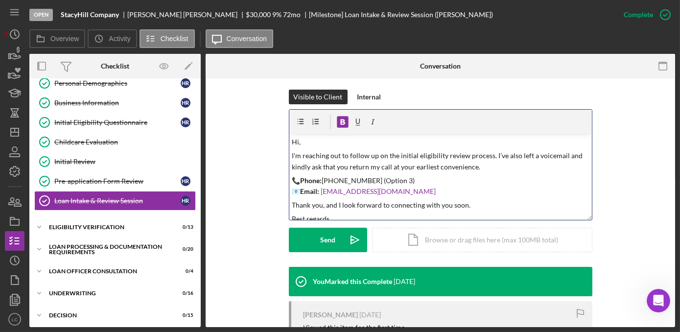
scroll to position [16, 0]
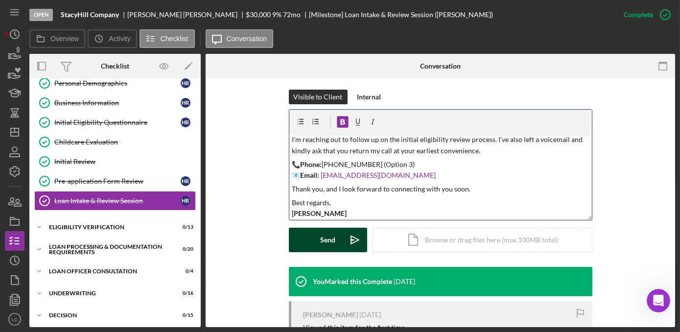
click at [314, 241] on button "Send Icon/icon-invite-send" at bounding box center [328, 240] width 78 height 24
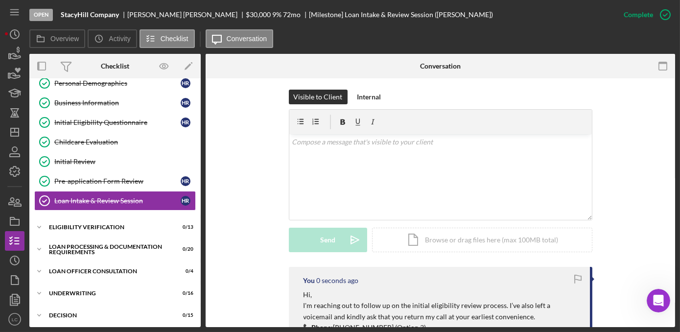
scroll to position [0, 0]
click at [17, 126] on icon "Icon/Dashboard" at bounding box center [14, 132] width 24 height 24
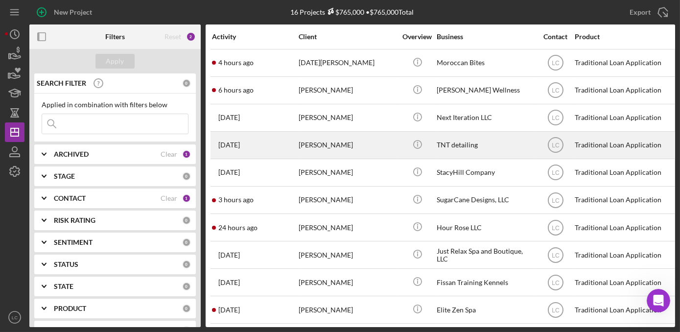
click at [441, 139] on div "TNT detailing" at bounding box center [485, 145] width 98 height 26
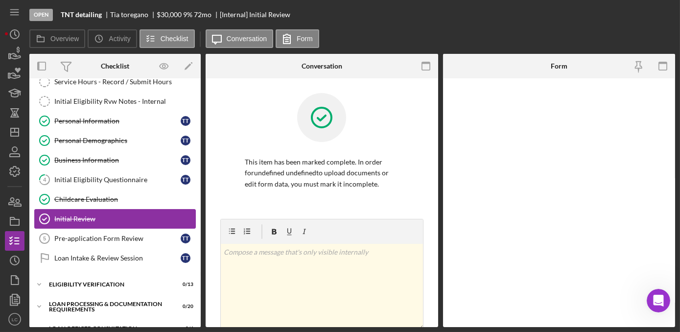
scroll to position [45, 0]
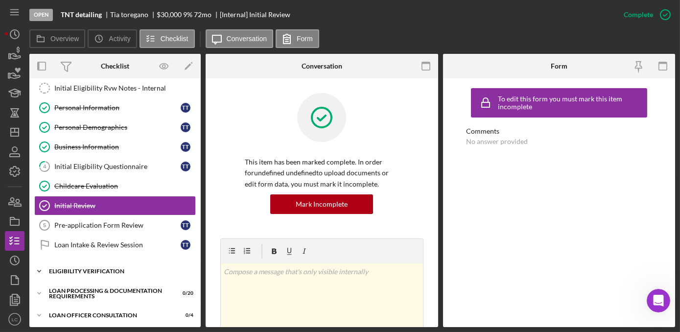
click at [40, 270] on polyline at bounding box center [39, 271] width 3 height 2
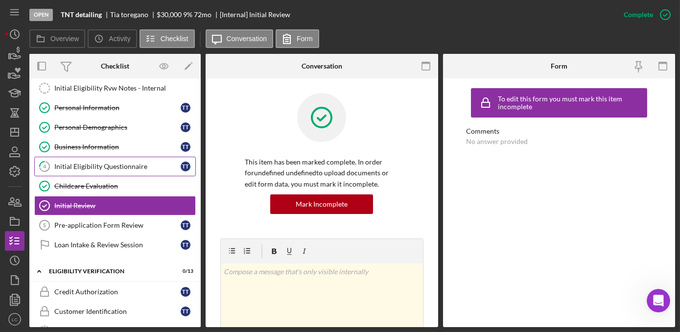
click at [94, 167] on div "Initial Eligibility Questionnaire" at bounding box center [117, 166] width 126 height 8
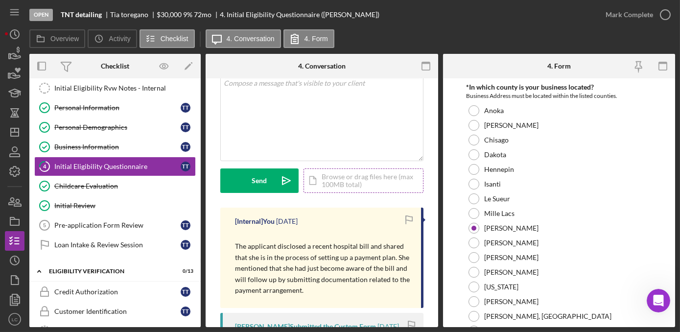
scroll to position [89, 0]
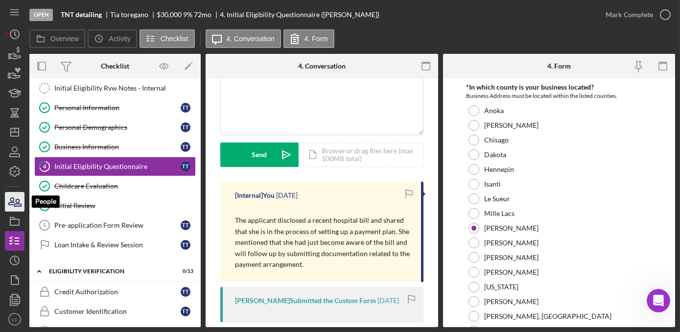
click at [13, 200] on icon "button" at bounding box center [11, 201] width 5 height 7
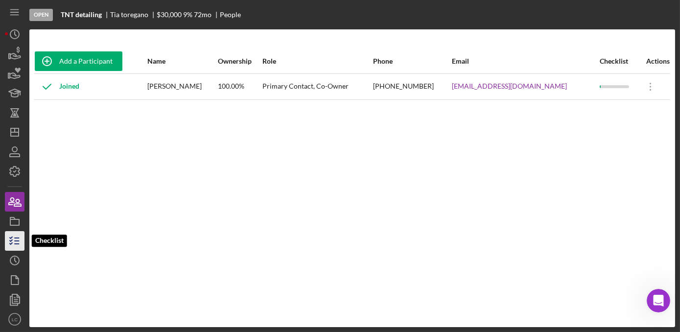
click at [11, 244] on polyline "button" at bounding box center [11, 243] width 2 height 1
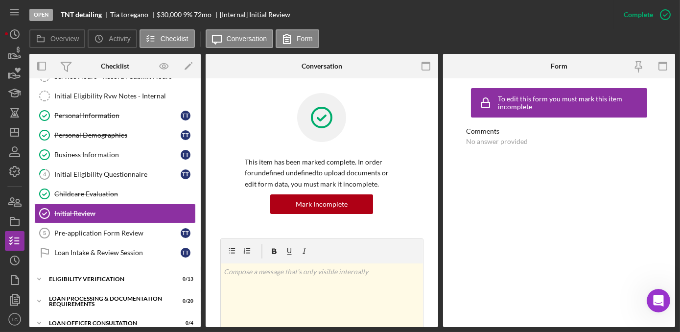
scroll to position [45, 0]
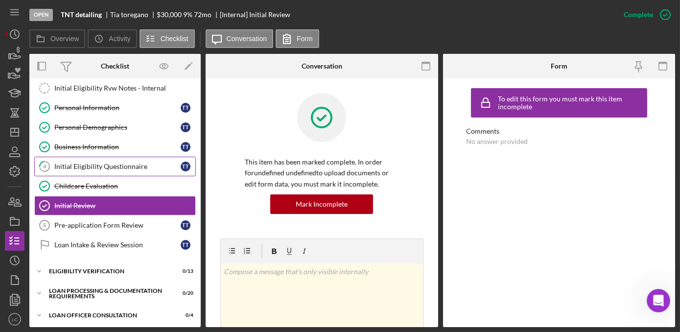
click at [147, 169] on link "4 Initial Eligibility Questionnaire T t" at bounding box center [114, 167] width 161 height 20
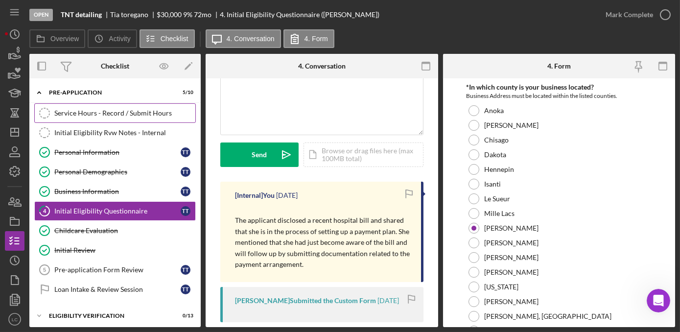
click at [116, 110] on div "Service Hours - Record / Submit Hours" at bounding box center [124, 113] width 141 height 8
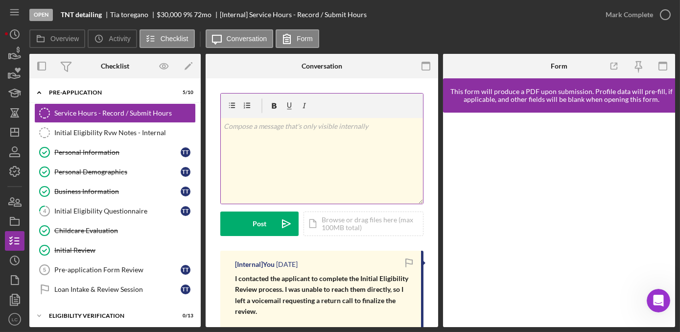
click at [297, 157] on div "v Color teal Color pink Remove color Add row above Add row below Add column bef…" at bounding box center [322, 161] width 202 height 86
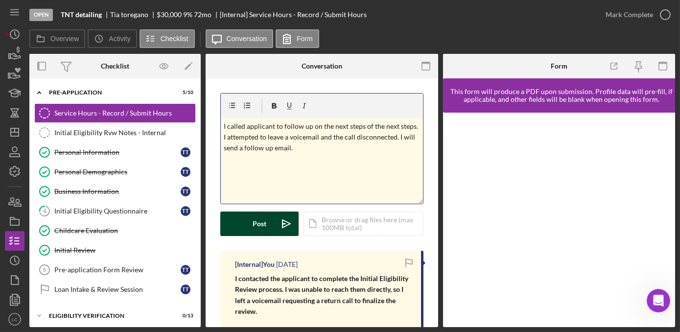
click at [257, 216] on div "Post" at bounding box center [260, 223] width 14 height 24
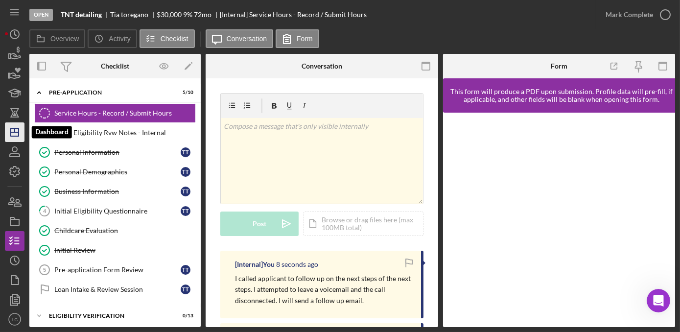
click at [15, 134] on icon "Icon/Dashboard" at bounding box center [14, 132] width 24 height 24
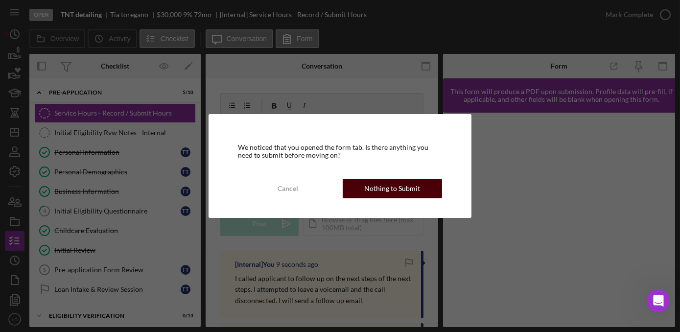
click at [400, 185] on div "Nothing to Submit" at bounding box center [392, 189] width 56 height 20
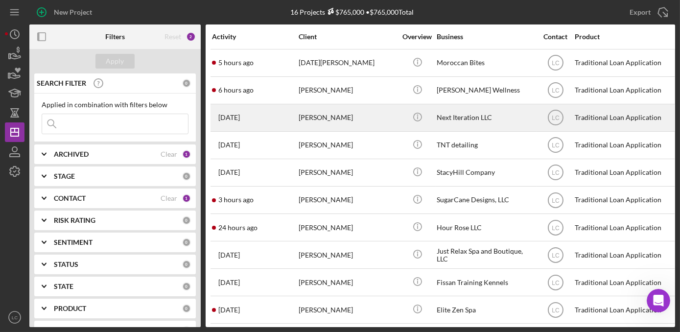
click at [475, 123] on div "Next Iteration LLC" at bounding box center [485, 118] width 98 height 26
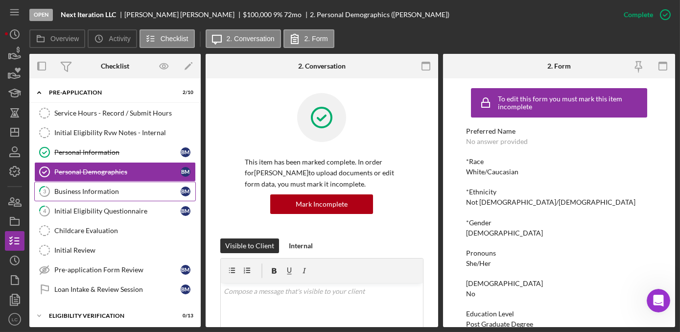
click at [120, 194] on link "3 Business Information B M" at bounding box center [114, 192] width 161 height 20
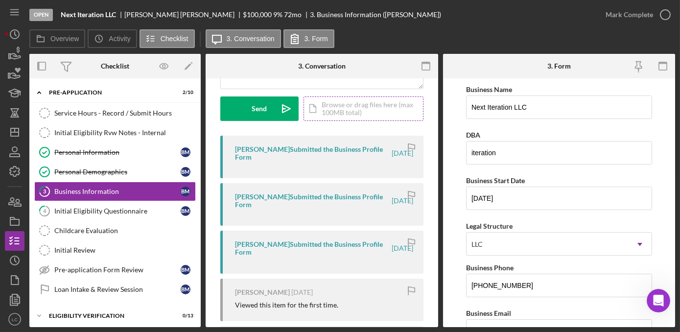
scroll to position [178, 0]
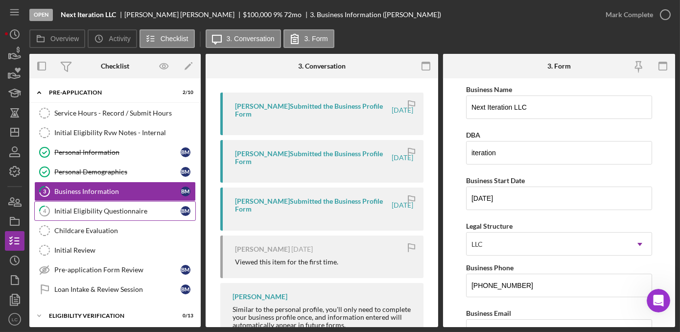
click at [130, 213] on link "4 Initial Eligibility Questionnaire B M" at bounding box center [114, 211] width 161 height 20
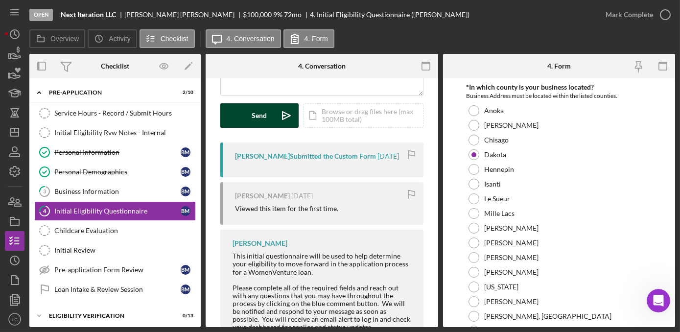
scroll to position [133, 0]
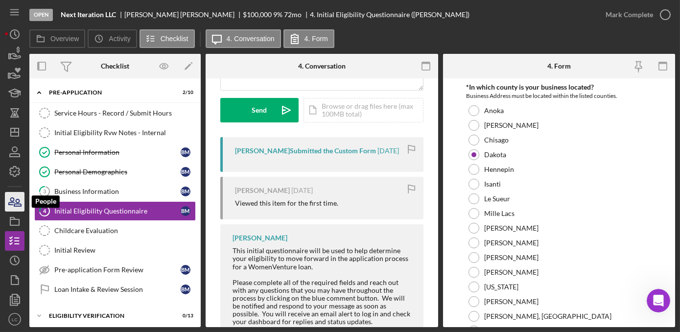
click at [15, 207] on icon "button" at bounding box center [14, 201] width 24 height 24
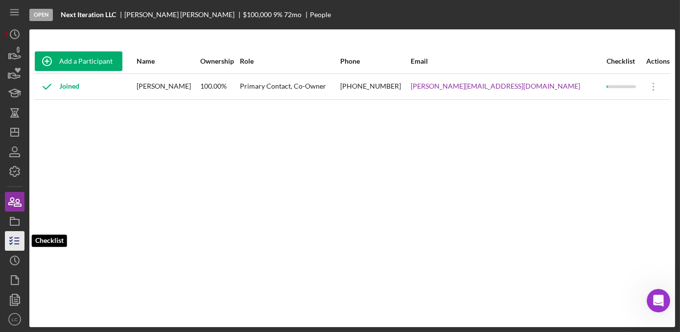
click at [11, 246] on icon "button" at bounding box center [14, 241] width 24 height 24
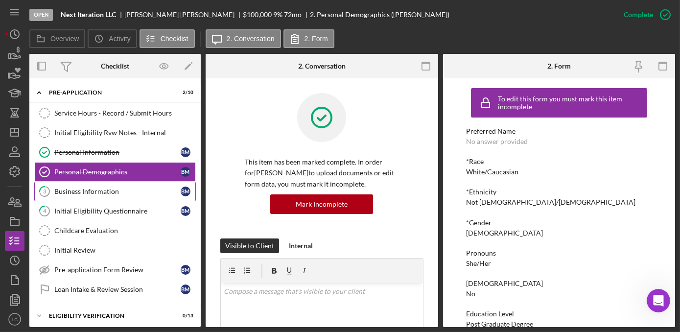
click at [79, 191] on div "Business Information" at bounding box center [117, 191] width 126 height 8
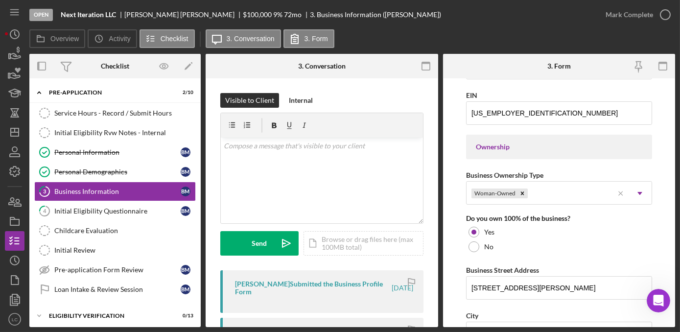
scroll to position [445, 0]
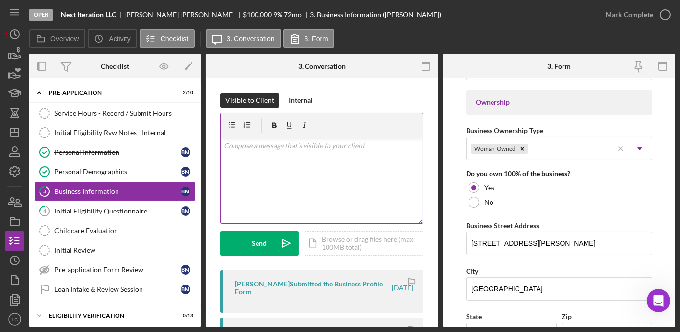
click at [361, 176] on div "v Color teal Color pink Remove color Add row above Add row below Add column bef…" at bounding box center [322, 181] width 202 height 86
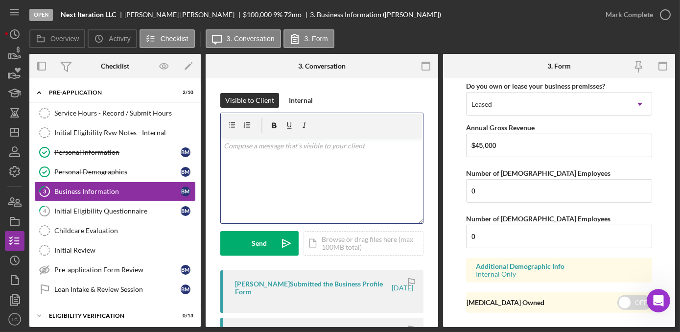
scroll to position [1014, 0]
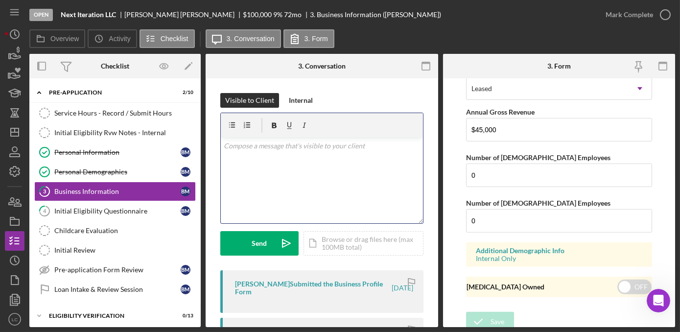
click at [296, 183] on div "v Color teal Color pink Remove color Add row above Add row below Add column bef…" at bounding box center [322, 181] width 202 height 86
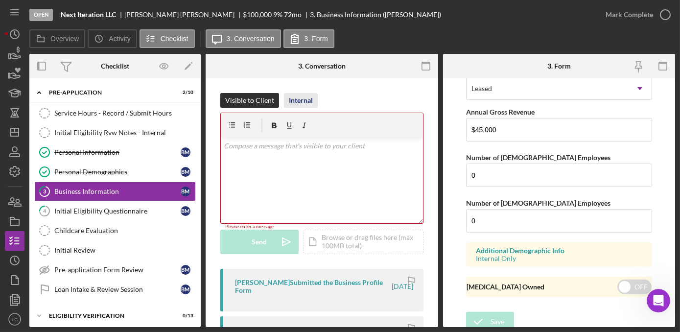
click at [316, 100] on button "Internal" at bounding box center [301, 100] width 34 height 15
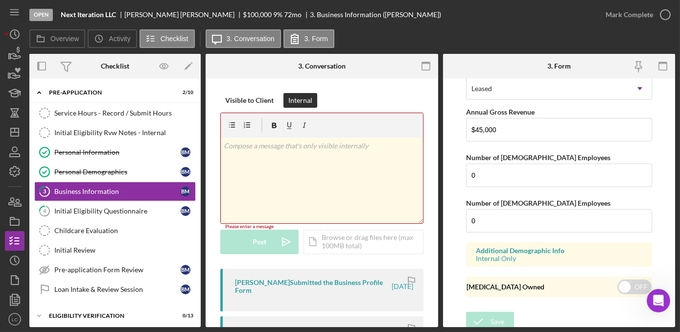
click at [330, 161] on div "v Color teal Color pink Remove color Add row above Add row below Add column bef…" at bounding box center [322, 181] width 202 height 86
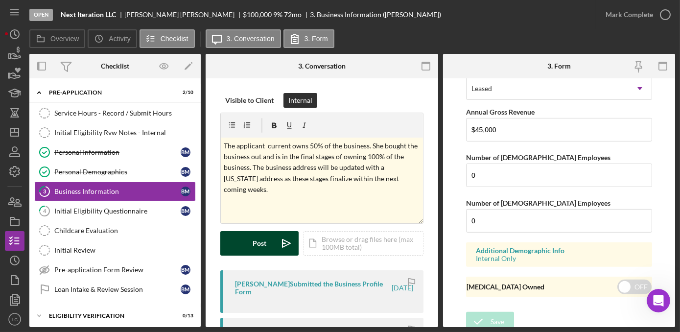
click at [262, 241] on div "Post" at bounding box center [260, 243] width 14 height 24
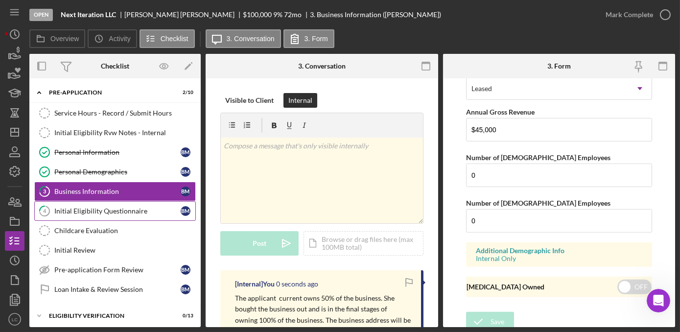
click at [139, 213] on link "4 Initial Eligibility Questionnaire B M" at bounding box center [114, 211] width 161 height 20
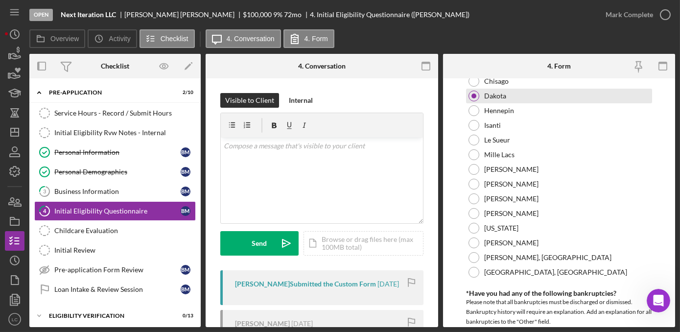
scroll to position [44, 0]
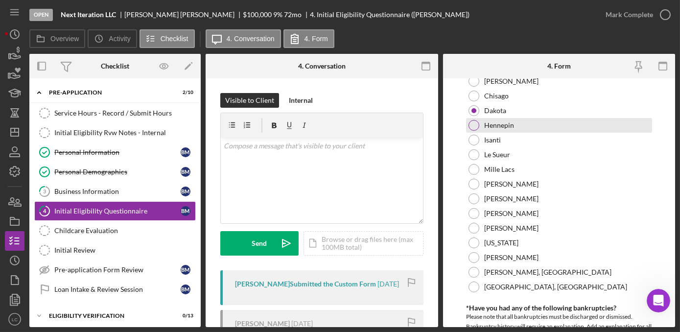
click at [476, 125] on div at bounding box center [473, 125] width 11 height 11
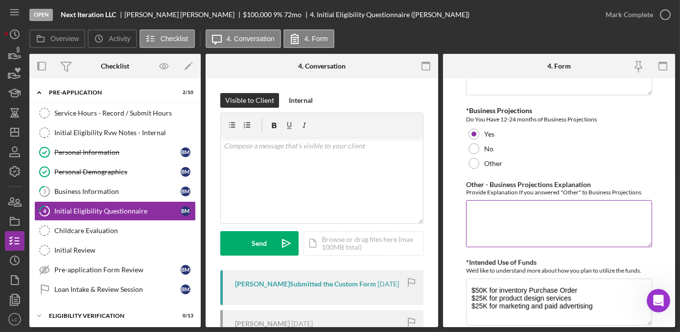
scroll to position [1814, 0]
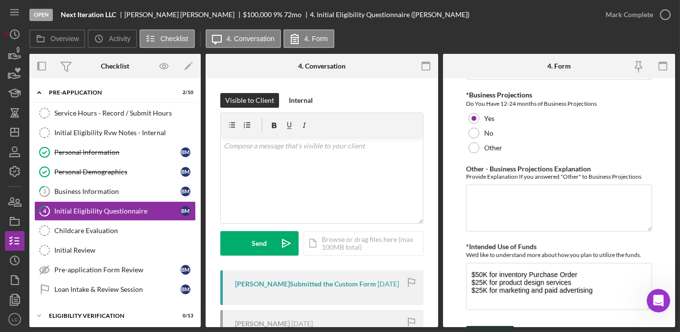
click at [495, 326] on div "Save" at bounding box center [497, 336] width 14 height 20
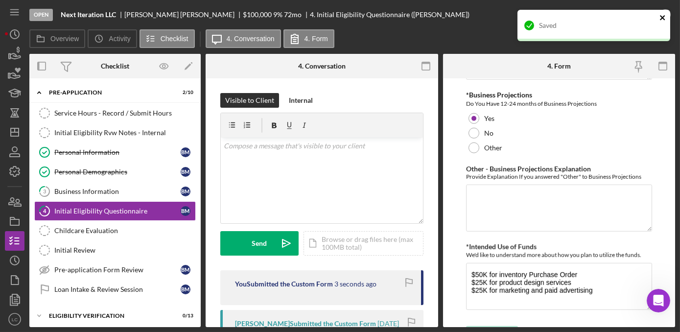
click at [661, 14] on icon "close" at bounding box center [662, 18] width 7 height 8
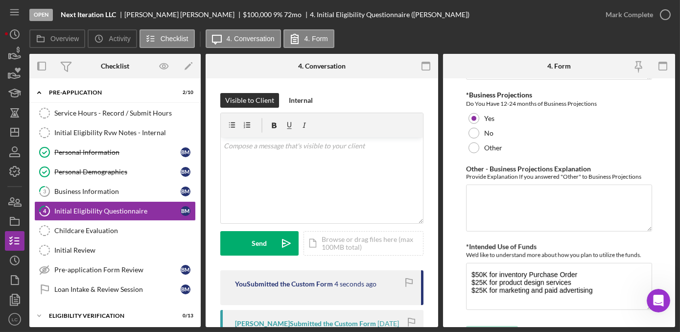
click at [0, 0] on icon "button" at bounding box center [0, 0] width 0 height 0
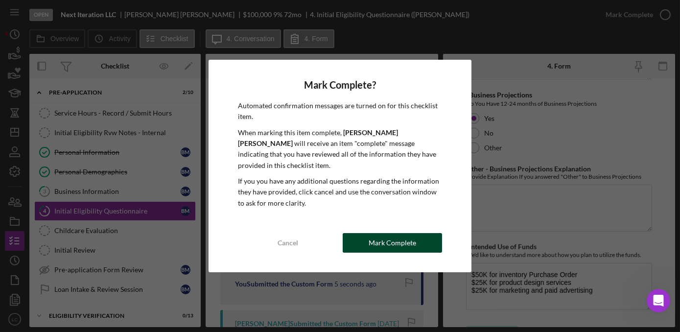
click at [402, 244] on div "Mark Complete" at bounding box center [391, 243] width 47 height 20
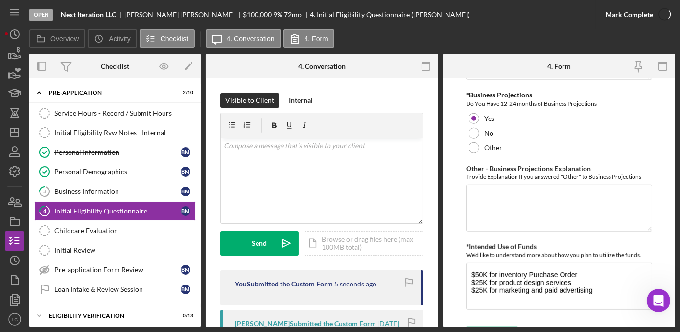
scroll to position [1853, 0]
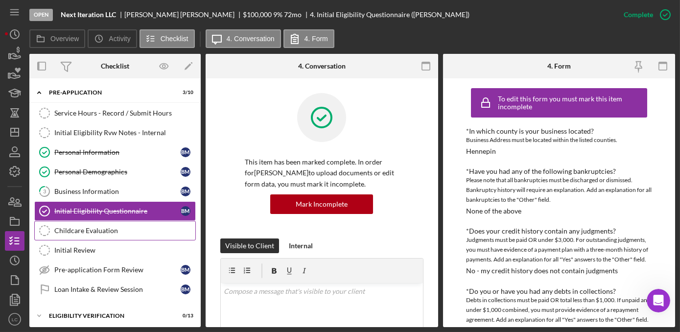
click at [95, 228] on div "Childcare Evaluation" at bounding box center [124, 231] width 141 height 8
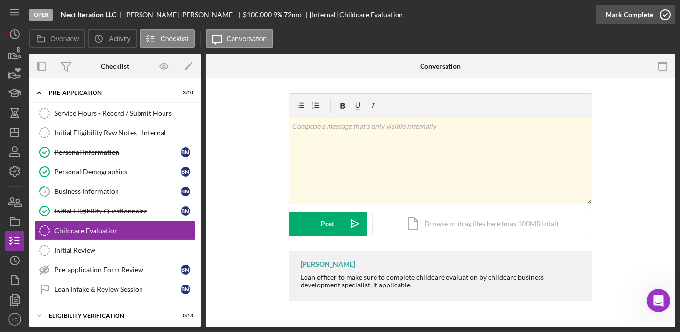
click at [663, 16] on polyline "button" at bounding box center [665, 15] width 4 height 2
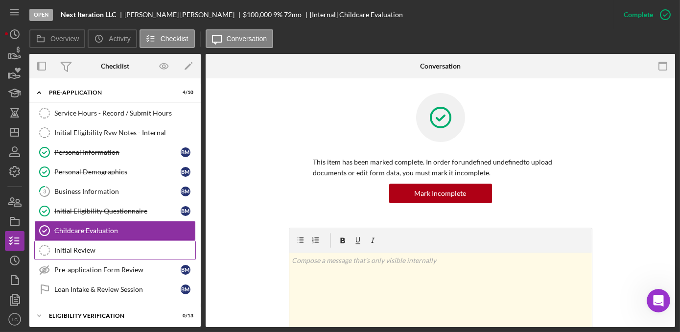
click at [91, 247] on div "Initial Review" at bounding box center [124, 250] width 141 height 8
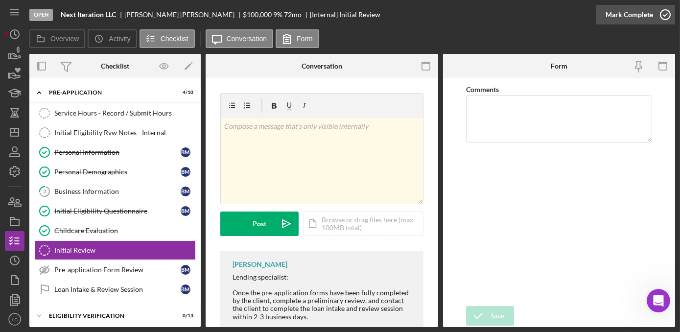
click at [666, 11] on icon "button" at bounding box center [665, 14] width 24 height 24
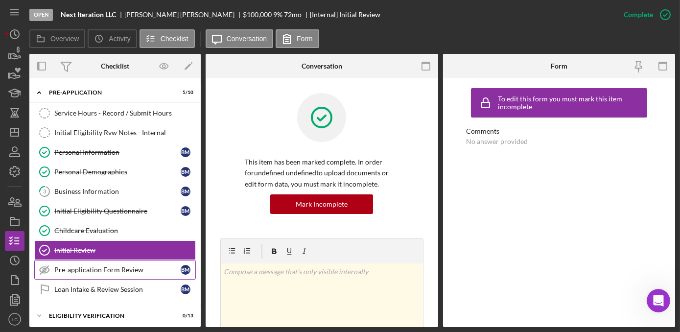
click at [113, 266] on div "Pre-application Form Review" at bounding box center [117, 270] width 126 height 8
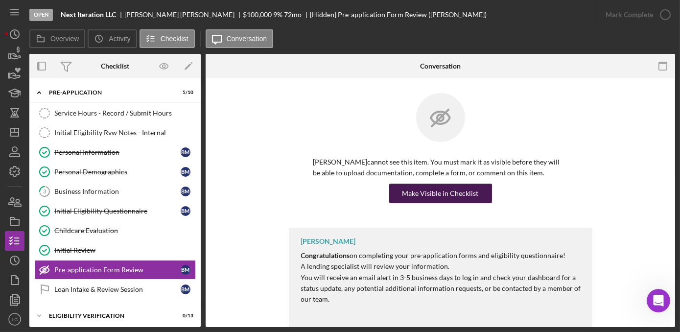
click at [479, 194] on button "Make Visible in Checklist" at bounding box center [440, 194] width 103 height 20
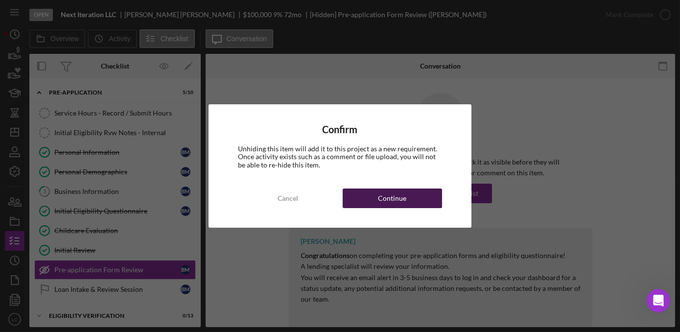
click at [385, 199] on div "Continue" at bounding box center [392, 198] width 28 height 20
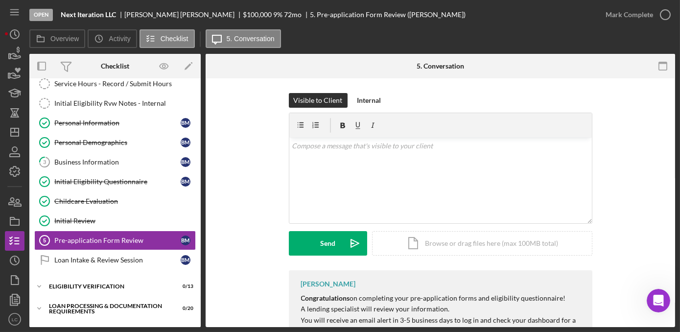
scroll to position [133, 0]
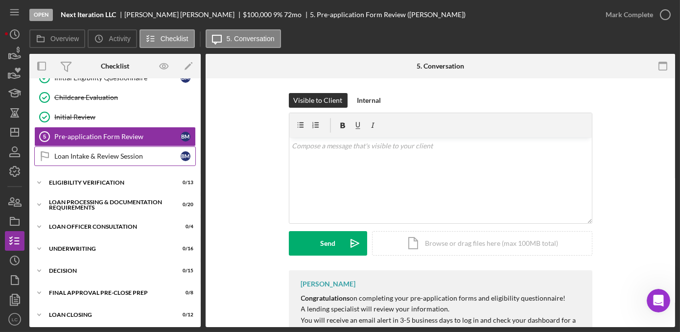
click at [89, 159] on link "Loan Intake & Review Session Loan Intake & Review Session B M" at bounding box center [114, 156] width 161 height 20
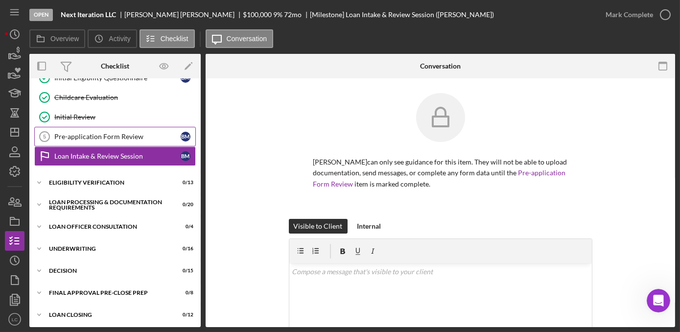
click at [94, 138] on link "Pre-application Form Review 5 Pre-application Form Review B M" at bounding box center [114, 137] width 161 height 20
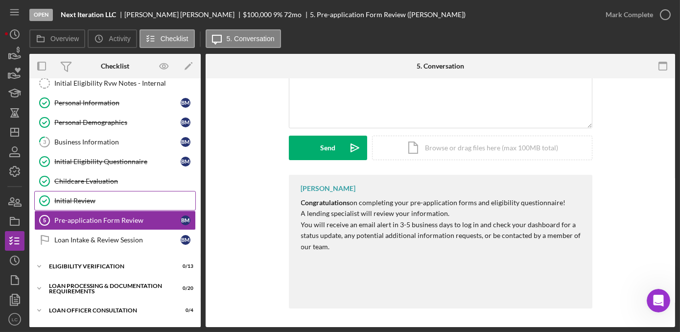
scroll to position [44, 0]
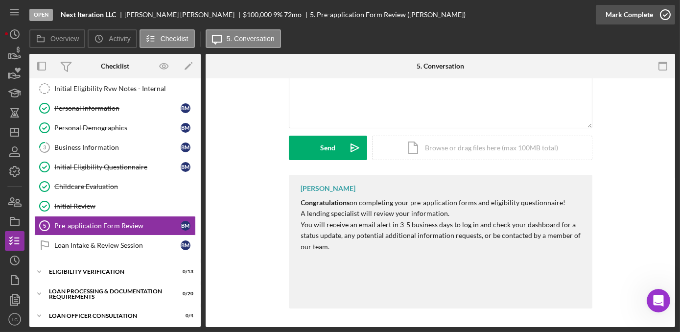
click at [667, 14] on icon "button" at bounding box center [665, 14] width 24 height 24
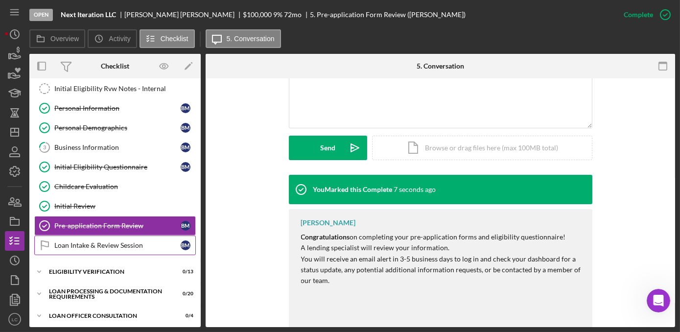
click at [78, 241] on div "Loan Intake & Review Session" at bounding box center [117, 245] width 126 height 8
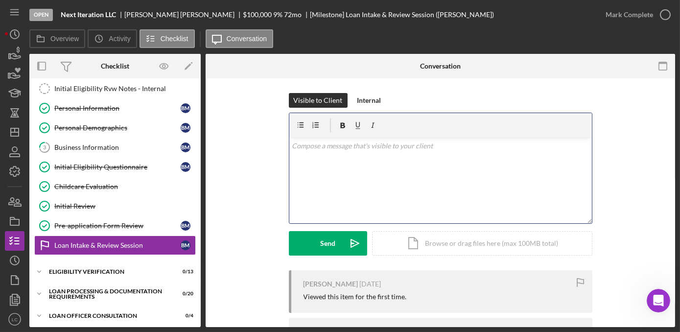
click at [293, 174] on div "v Color teal Color pink Remove color Add row above Add row below Add column bef…" at bounding box center [440, 181] width 302 height 86
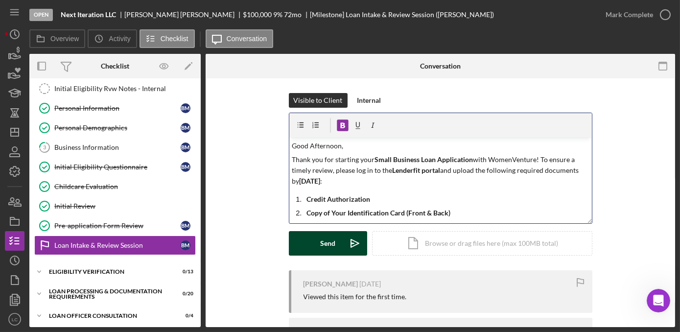
click at [314, 241] on button "Send Icon/icon-invite-send" at bounding box center [328, 243] width 78 height 24
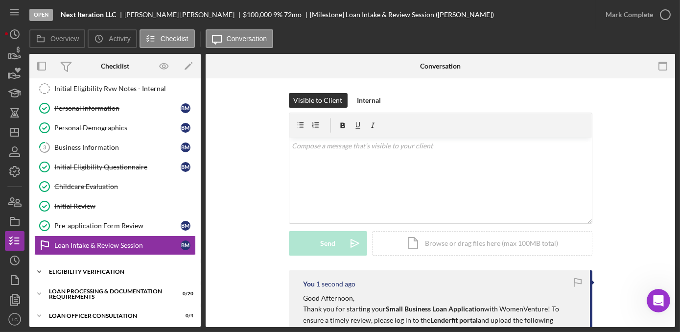
click at [38, 271] on polyline at bounding box center [39, 272] width 3 height 2
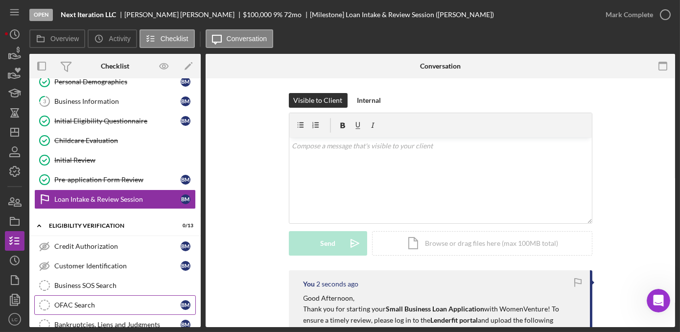
scroll to position [133, 0]
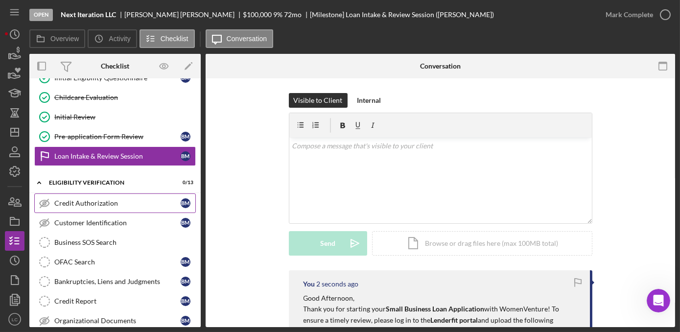
click at [61, 201] on div "Credit Authorization" at bounding box center [117, 203] width 126 height 8
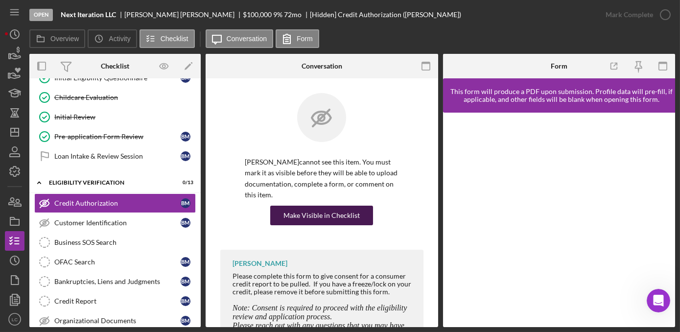
click at [291, 212] on div "Make Visible in Checklist" at bounding box center [321, 216] width 76 height 20
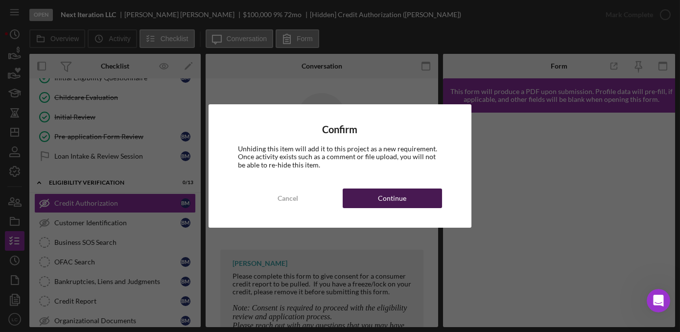
click at [359, 196] on button "Continue" at bounding box center [392, 198] width 99 height 20
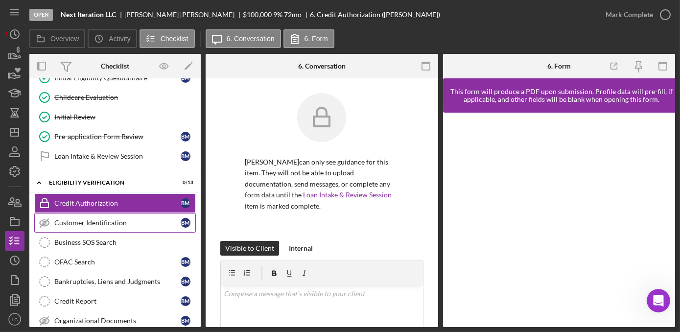
click at [80, 224] on link "Customer Identification Customer Identification B M" at bounding box center [114, 223] width 161 height 20
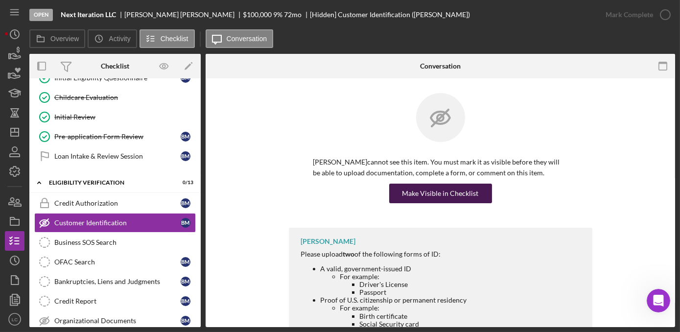
click at [445, 191] on div "Make Visible in Checklist" at bounding box center [440, 194] width 76 height 20
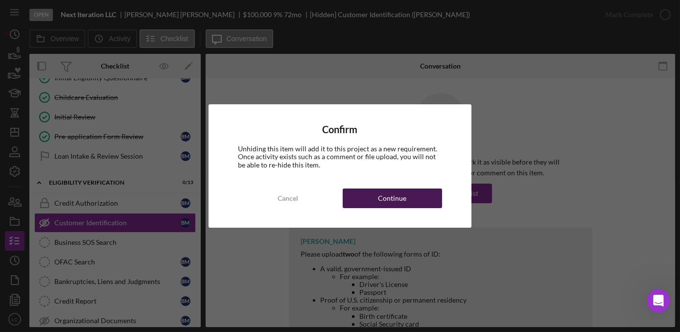
click at [416, 200] on button "Continue" at bounding box center [392, 198] width 99 height 20
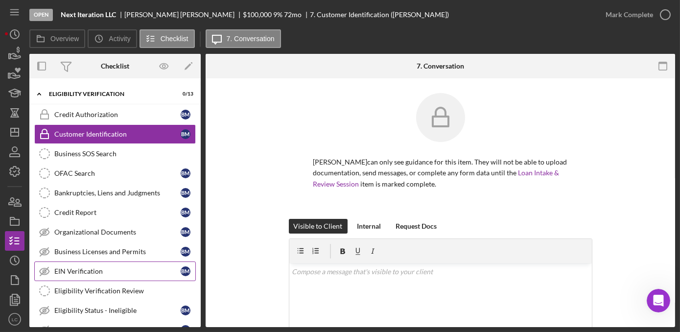
scroll to position [222, 0]
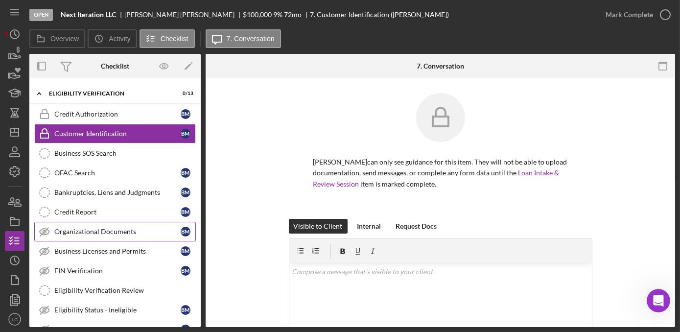
click at [82, 231] on link "Organizational Documents Organizational Documents B M" at bounding box center [114, 232] width 161 height 20
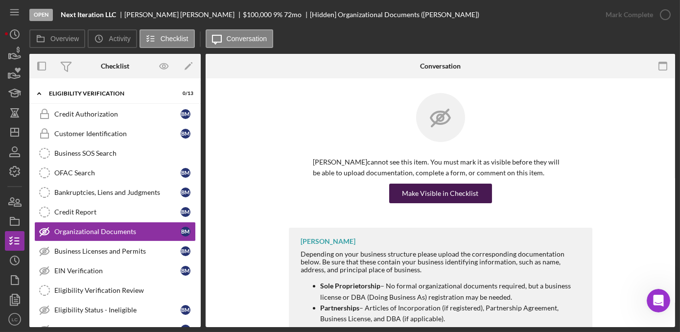
click at [440, 194] on div "Make Visible in Checklist" at bounding box center [440, 194] width 76 height 20
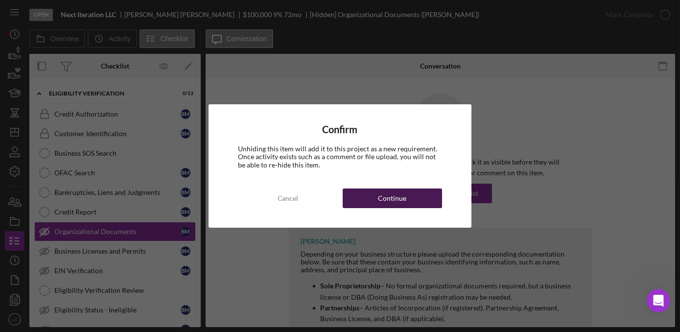
click at [367, 195] on button "Continue" at bounding box center [392, 198] width 99 height 20
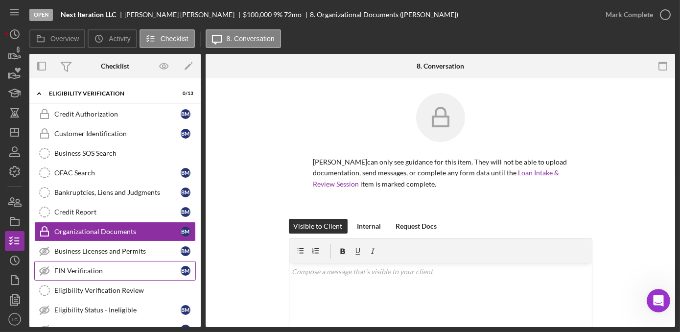
click at [100, 270] on link "EIN Verification EIN Verification B M" at bounding box center [114, 271] width 161 height 20
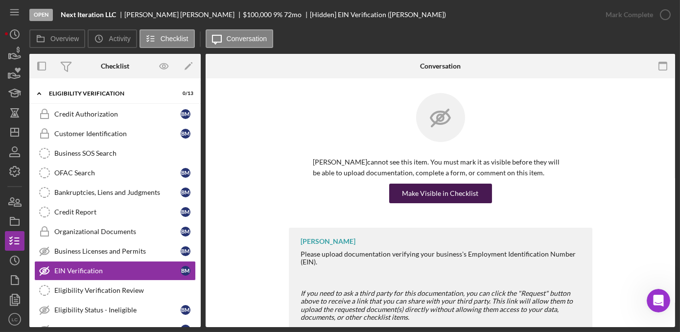
click at [434, 192] on div "Make Visible in Checklist" at bounding box center [440, 194] width 76 height 20
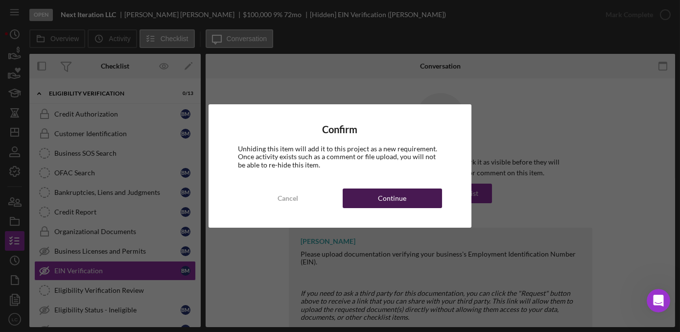
click at [410, 202] on button "Continue" at bounding box center [392, 198] width 99 height 20
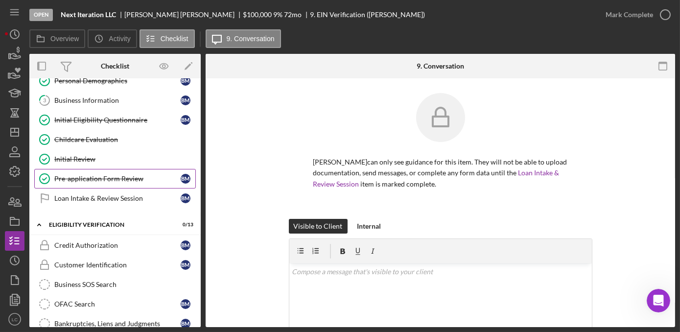
scroll to position [44, 0]
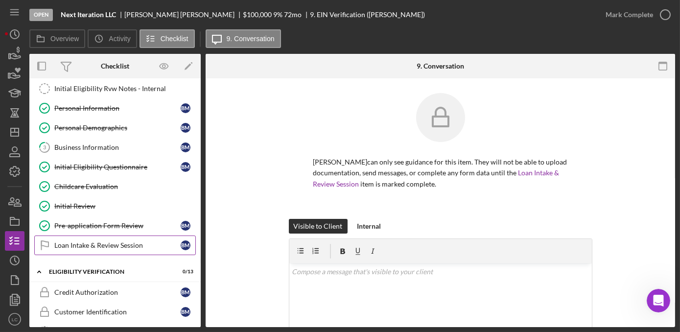
click at [94, 250] on link "Loan Intake & Review Session Loan Intake & Review Session B M" at bounding box center [114, 245] width 161 height 20
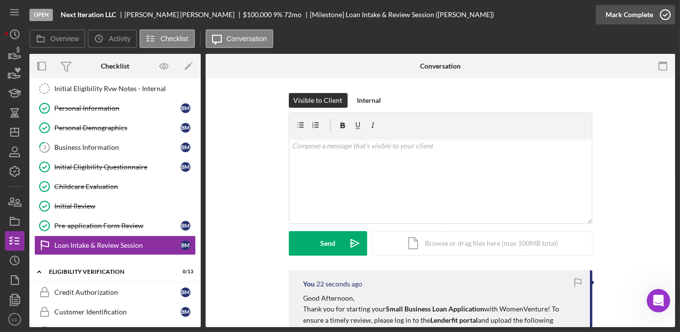
click at [663, 17] on icon "button" at bounding box center [665, 14] width 24 height 24
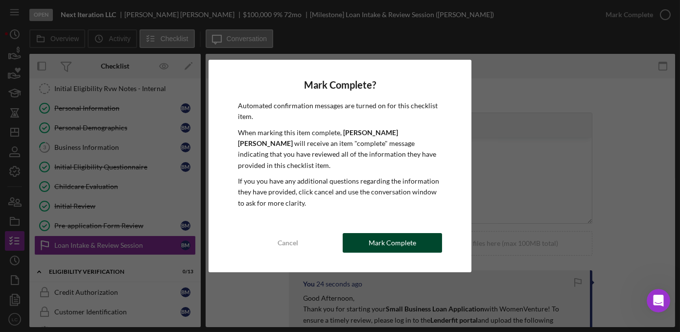
click at [404, 233] on div "Mark Complete" at bounding box center [391, 243] width 47 height 20
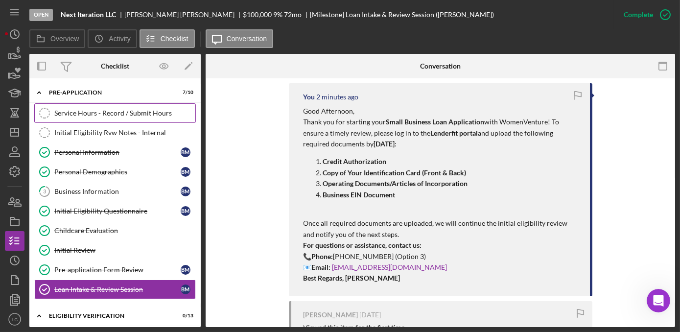
click at [87, 110] on div "Service Hours - Record / Submit Hours" at bounding box center [124, 113] width 141 height 8
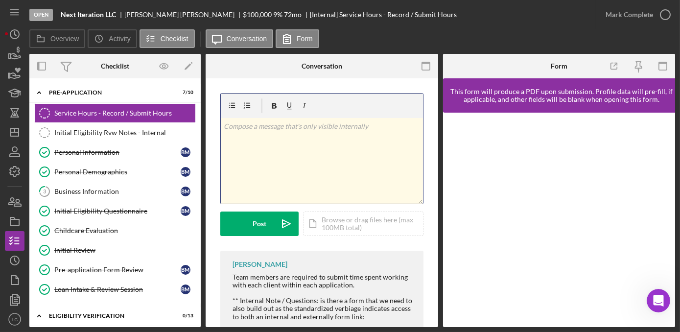
click at [312, 139] on div "v Color teal Color pink Remove color Add row above Add row below Add column bef…" at bounding box center [322, 161] width 202 height 86
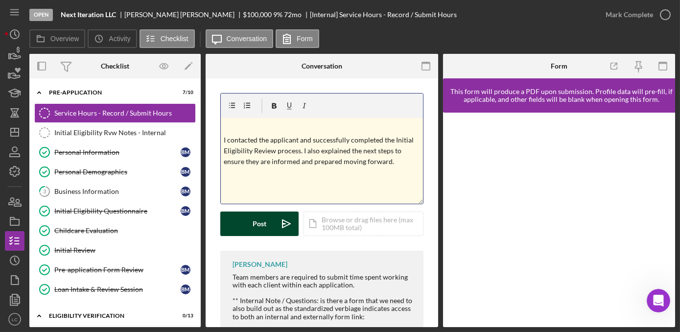
click at [248, 225] on button "Post Icon/icon-invite-send" at bounding box center [259, 223] width 78 height 24
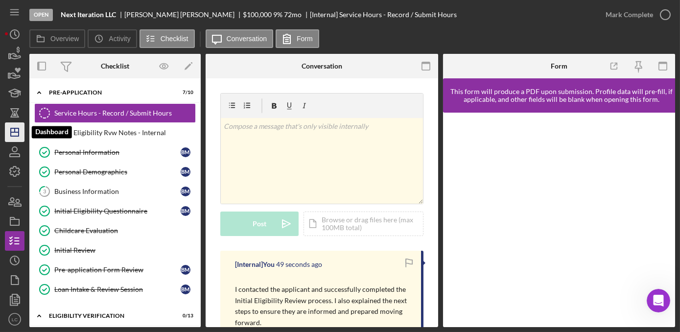
click at [15, 129] on icon "Icon/Dashboard" at bounding box center [14, 132] width 24 height 24
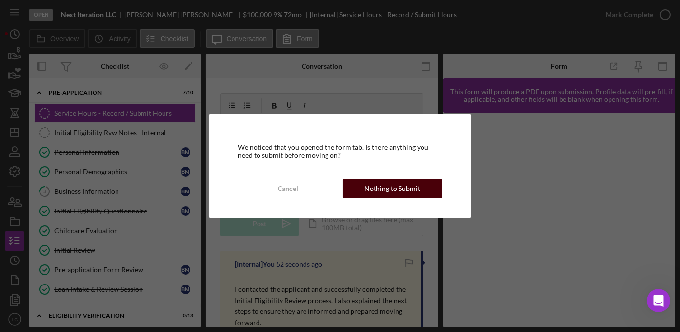
click at [375, 181] on div "Nothing to Submit" at bounding box center [392, 189] width 56 height 20
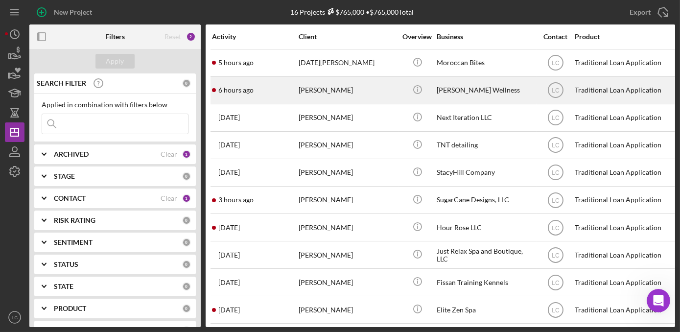
click at [358, 85] on div "[PERSON_NAME]" at bounding box center [348, 90] width 98 height 26
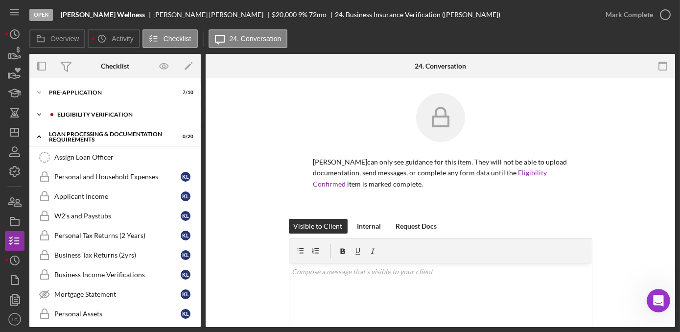
click at [38, 107] on icon "Icon/Expander" at bounding box center [39, 115] width 20 height 20
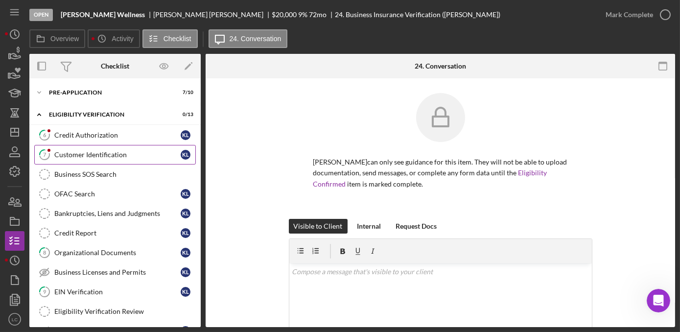
click at [82, 161] on link "7 Customer Identification K L" at bounding box center [114, 155] width 161 height 20
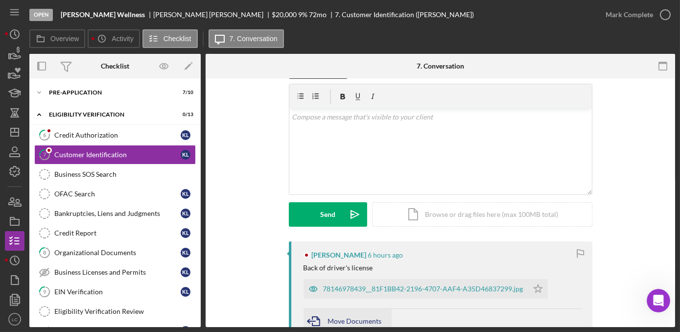
scroll to position [44, 0]
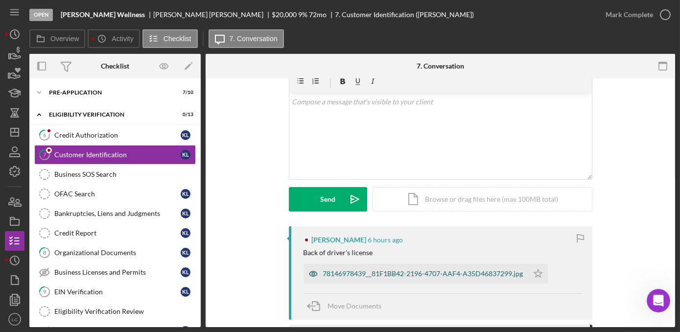
click at [368, 273] on div "78146978439__81F1BB42-2196-4707-AAF4-A35D46837299.jpg" at bounding box center [423, 274] width 200 height 8
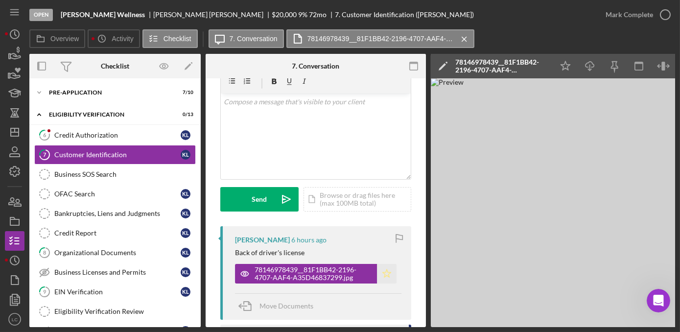
click at [392, 271] on icon "Icon/Star" at bounding box center [387, 274] width 20 height 20
click at [62, 288] on div "EIN Verification" at bounding box center [117, 292] width 126 height 8
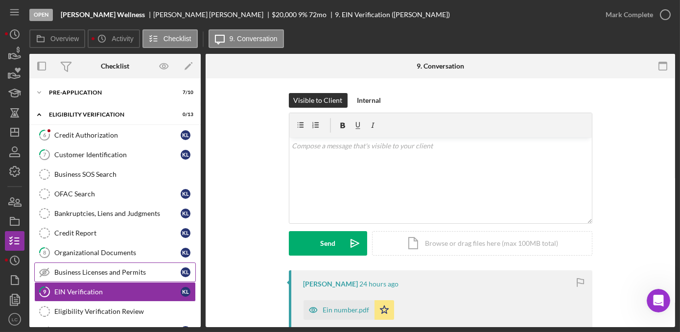
click at [92, 262] on link "Business Licenses and Permits Business Licenses and Permits K L" at bounding box center [114, 272] width 161 height 20
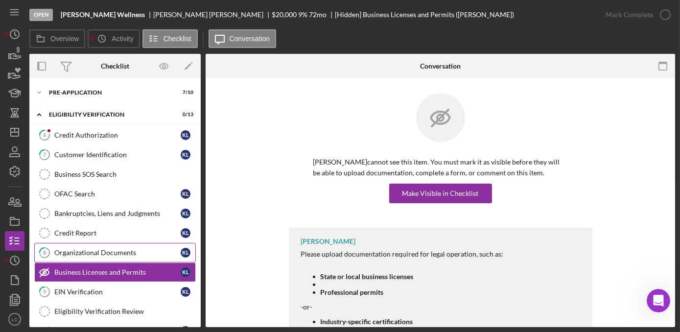
click at [92, 256] on link "8 Organizational Documents K L" at bounding box center [114, 253] width 161 height 20
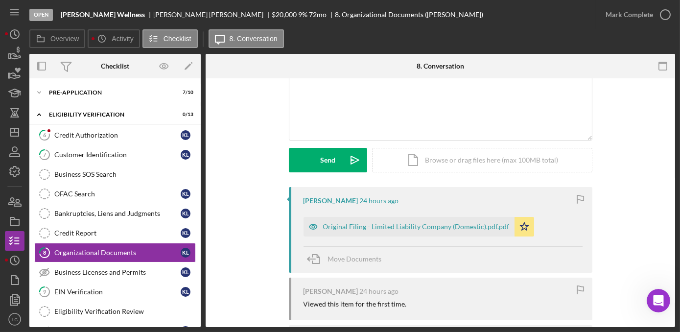
scroll to position [89, 0]
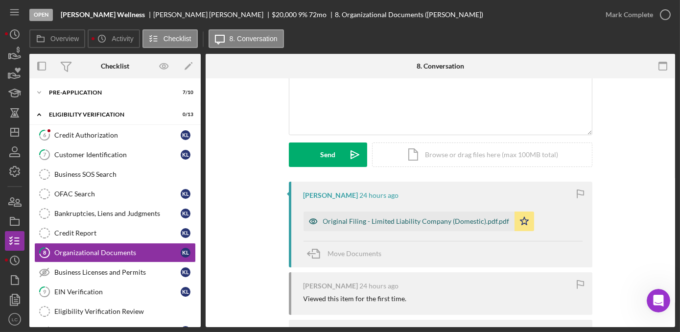
click at [398, 221] on div "Original Filing - Limited Liability Company (Domestic).pdf.pdf" at bounding box center [416, 221] width 186 height 8
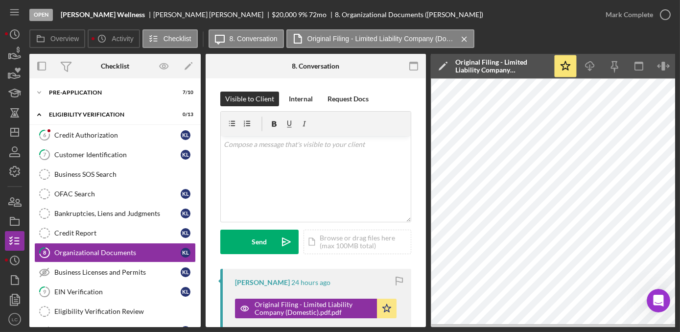
scroll to position [0, 0]
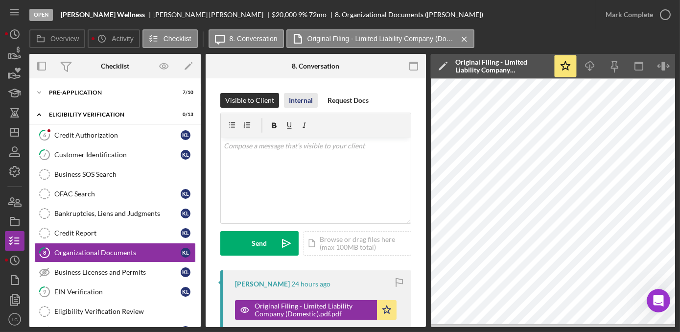
click at [300, 100] on div "Internal" at bounding box center [301, 100] width 24 height 15
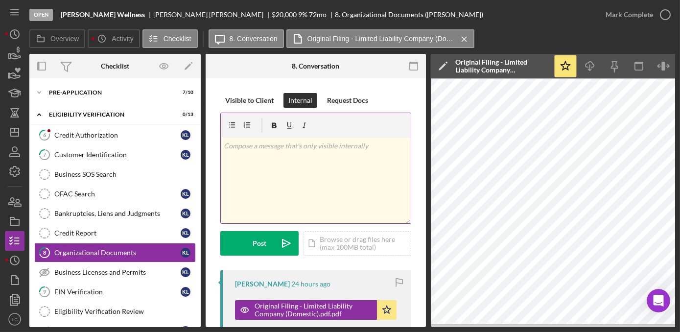
click at [298, 173] on div "v Color teal Color pink Remove color Add row above Add row below Add column bef…" at bounding box center [316, 181] width 190 height 86
click at [335, 168] on div "v Color teal Color pink Remove color Add row above Add row below Add column bef…" at bounding box center [316, 181] width 190 height 86
click at [253, 148] on p "The orginizers listed is [PERSON_NAME]" at bounding box center [316, 145] width 184 height 11
click at [322, 175] on div "v Color teal Color pink Remove color Add row above Add row below Add column bef…" at bounding box center [316, 181] width 190 height 86
click at [364, 135] on div at bounding box center [316, 125] width 190 height 24
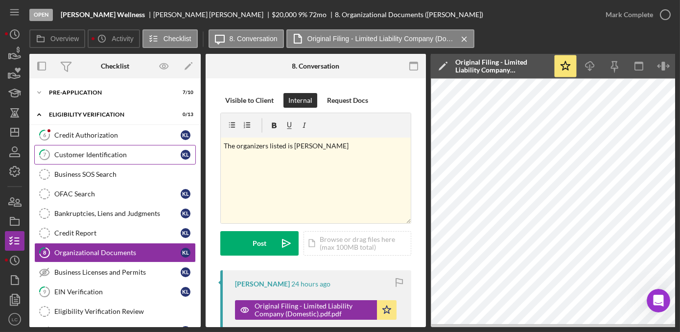
click at [42, 150] on icon "7" at bounding box center [44, 154] width 24 height 24
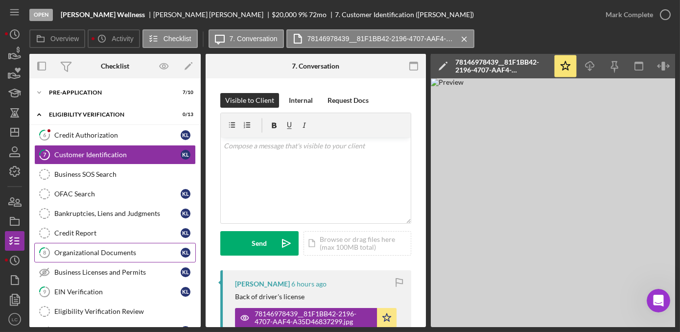
click at [80, 249] on div "Organizational Documents" at bounding box center [117, 253] width 126 height 8
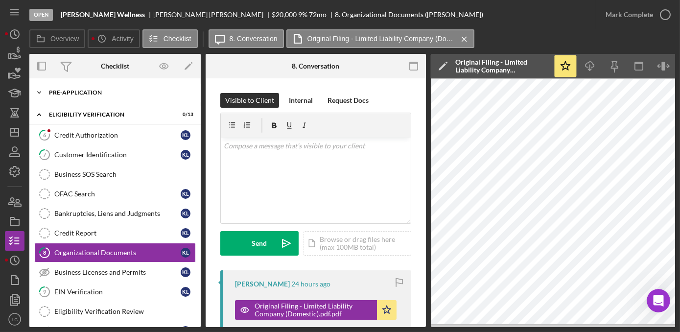
click at [35, 93] on icon "Icon/Expander" at bounding box center [39, 93] width 20 height 20
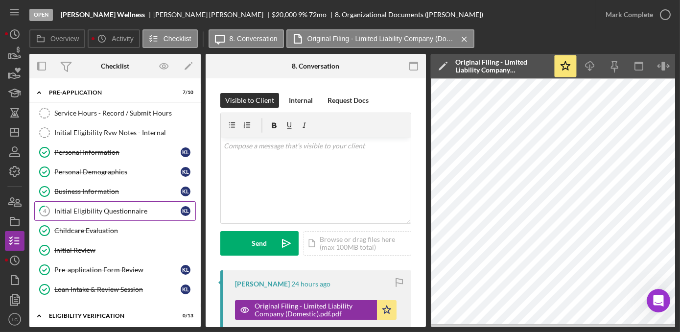
click at [76, 203] on link "4 Initial Eligibility Questionnaire K L" at bounding box center [114, 211] width 161 height 20
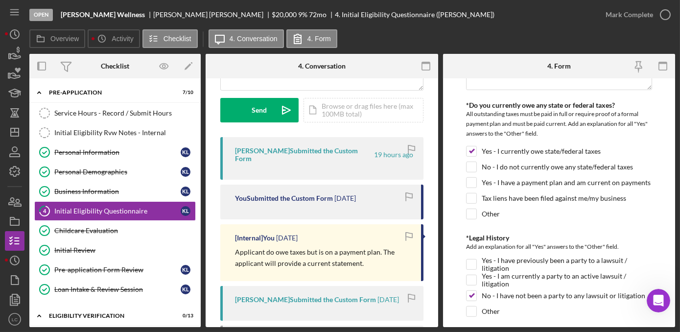
scroll to position [1023, 0]
click at [12, 134] on icon "Icon/Dashboard" at bounding box center [14, 132] width 24 height 24
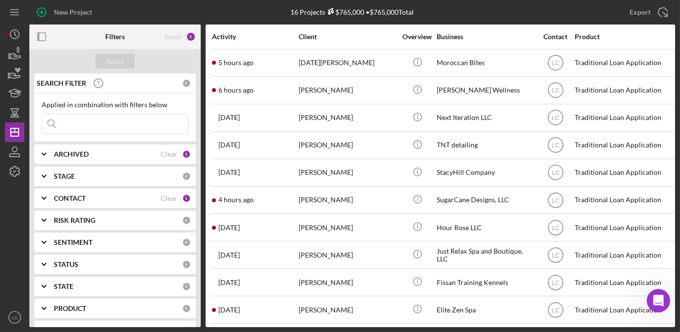
click at [82, 200] on b "CONTACT" at bounding box center [70, 198] width 32 height 8
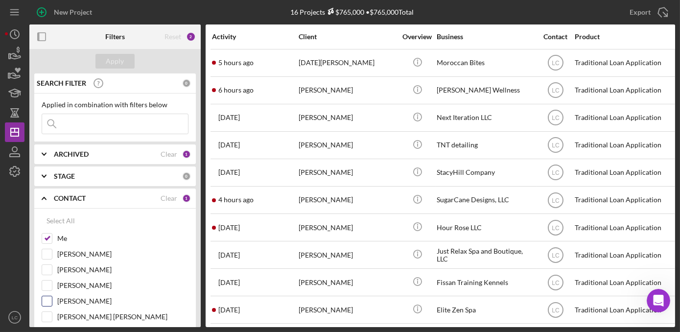
click at [60, 298] on label "[PERSON_NAME]" at bounding box center [122, 301] width 131 height 10
click at [52, 298] on input "[PERSON_NAME]" at bounding box center [47, 301] width 10 height 10
checkbox input "true"
click at [111, 64] on div "Apply" at bounding box center [115, 61] width 18 height 15
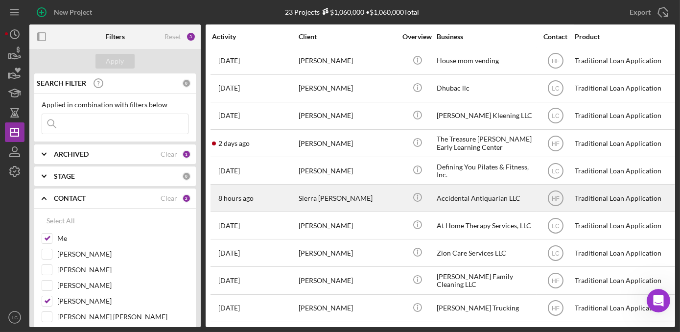
scroll to position [360, 0]
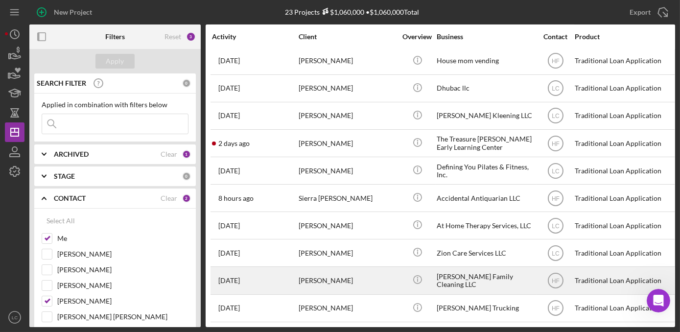
click at [494, 275] on div "[PERSON_NAME] Family Cleaning LLC" at bounding box center [485, 280] width 98 height 26
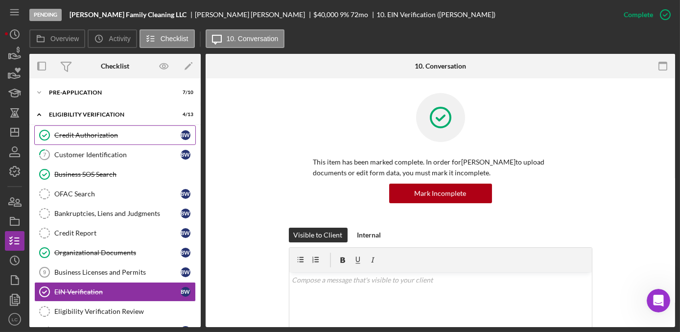
click at [83, 141] on link "Credit Authorization Credit Authorization B W" at bounding box center [114, 135] width 161 height 20
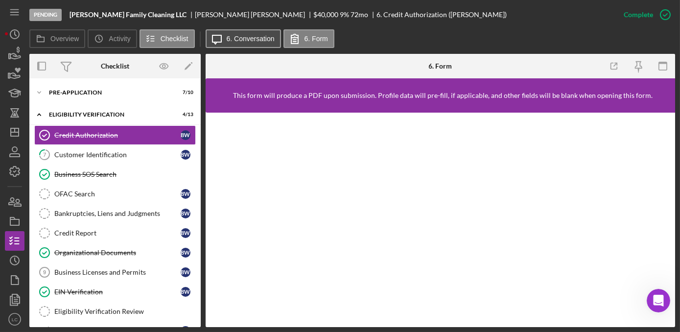
click at [233, 36] on label "6. Conversation" at bounding box center [251, 39] width 48 height 8
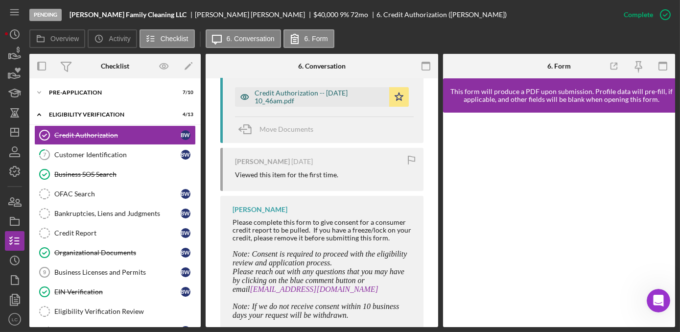
click at [316, 99] on div "Credit Authorization -- [DATE] 10_46am.pdf" at bounding box center [319, 97] width 130 height 16
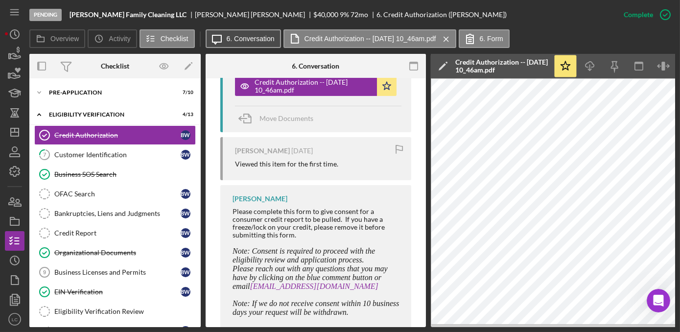
click at [248, 38] on label "6. Conversation" at bounding box center [251, 39] width 48 height 8
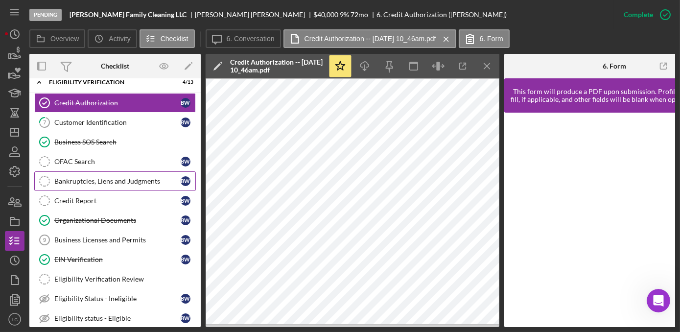
scroll to position [44, 0]
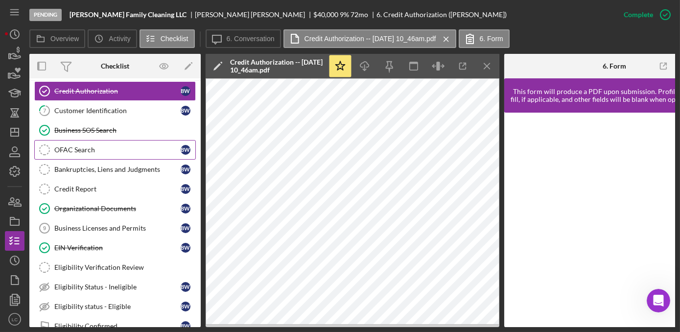
click at [93, 140] on link "OFAC Search OFAC Search B W" at bounding box center [114, 150] width 161 height 20
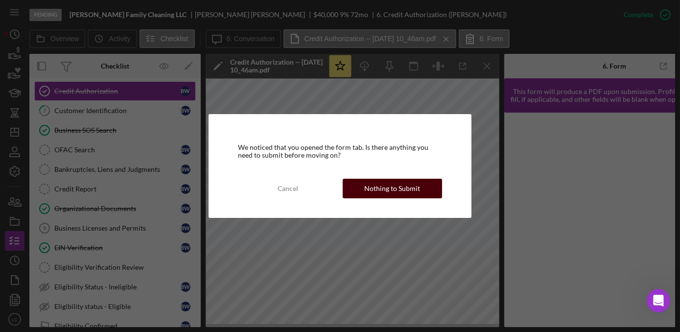
click at [397, 185] on div "Nothing to Submit" at bounding box center [392, 189] width 56 height 20
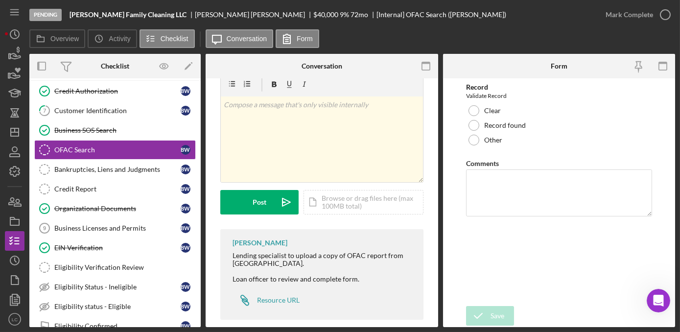
scroll to position [33, 0]
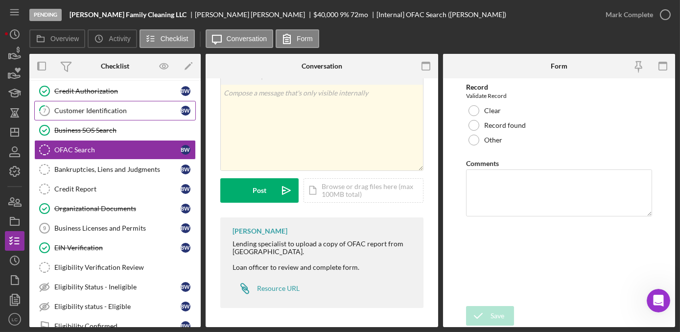
click at [94, 111] on div "Customer Identification" at bounding box center [117, 111] width 126 height 8
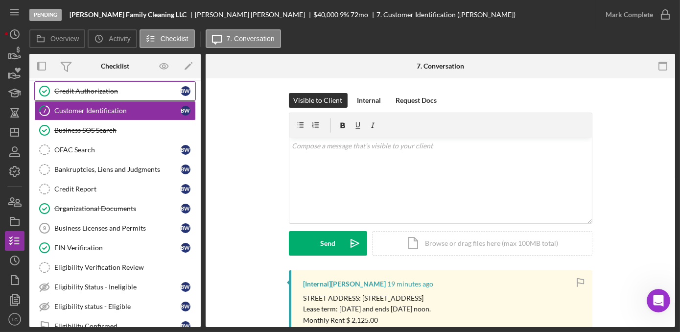
click at [96, 94] on link "Credit Authorization Credit Authorization B W" at bounding box center [114, 91] width 161 height 20
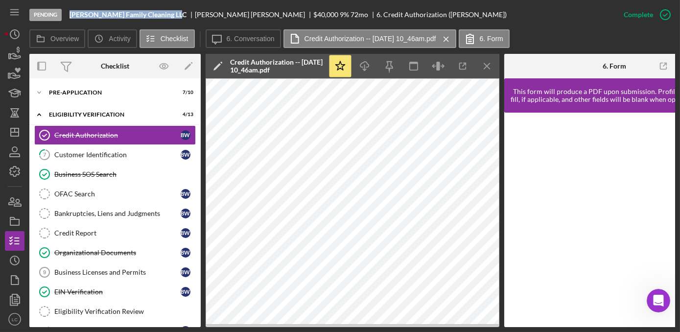
drag, startPoint x: 180, startPoint y: 16, endPoint x: 69, endPoint y: 15, distance: 110.6
click at [69, 15] on div "Pending [PERSON_NAME] Family Cleaning LLC [PERSON_NAME] $40,000 $40,000 9 % 72 …" at bounding box center [321, 14] width 584 height 29
copy b "[PERSON_NAME] Family Cleaning LLC"
click at [68, 184] on link "OFAC Search OFAC Search B W" at bounding box center [114, 194] width 161 height 20
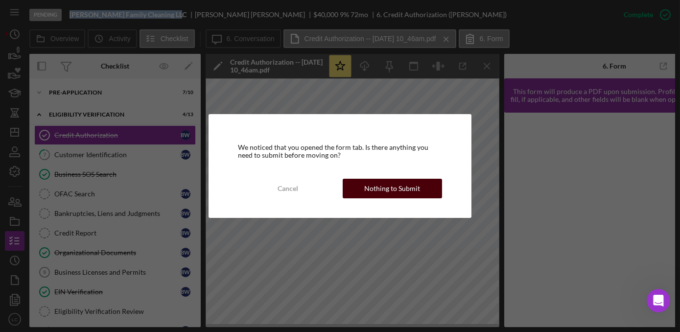
click at [370, 184] on div "Nothing to Submit" at bounding box center [392, 189] width 56 height 20
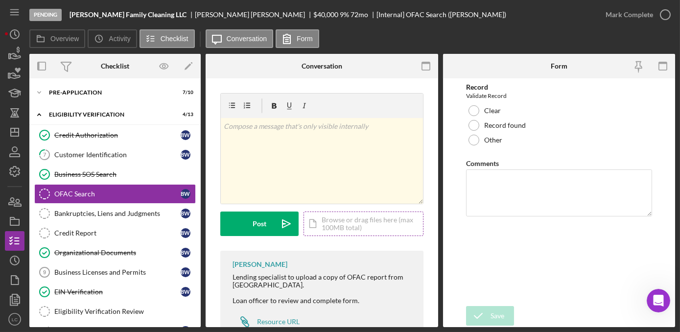
click at [355, 226] on div "Icon/Document Browse or drag files here (max 100MB total) Tap to choose files o…" at bounding box center [363, 223] width 120 height 24
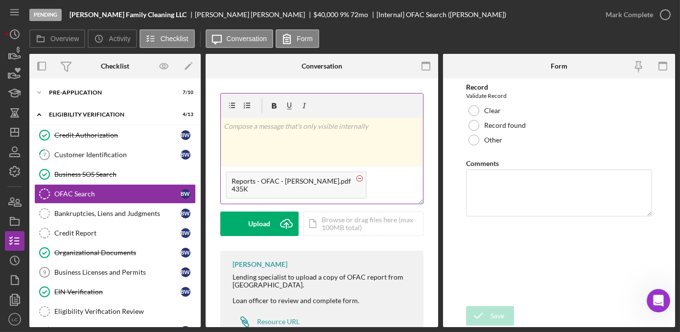
click at [357, 176] on circle at bounding box center [360, 178] width 6 height 6
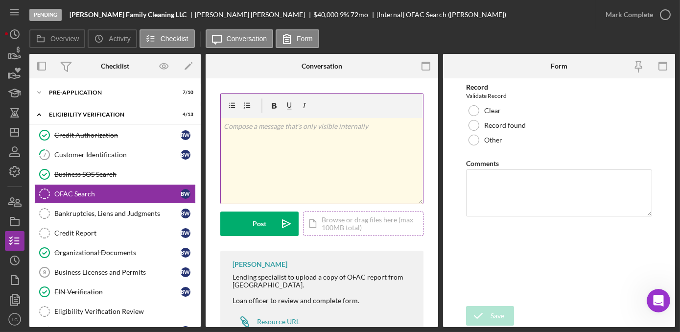
click at [379, 222] on div "Icon/Document Browse or drag files here (max 100MB total) Tap to choose files o…" at bounding box center [363, 223] width 120 height 24
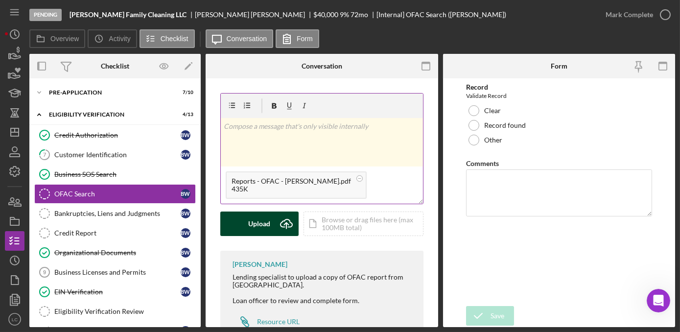
click at [249, 229] on div "Upload" at bounding box center [260, 223] width 22 height 24
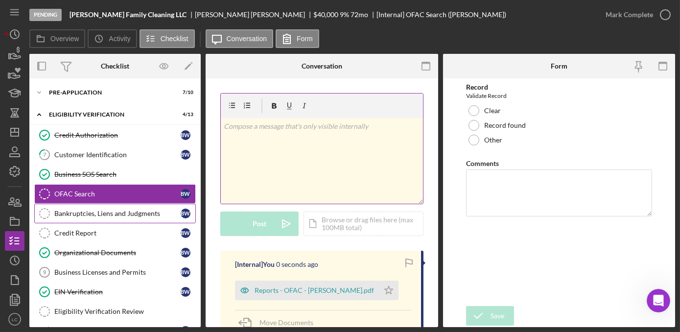
click at [118, 211] on div "Bankruptcies, Liens and Judgments" at bounding box center [117, 213] width 126 height 8
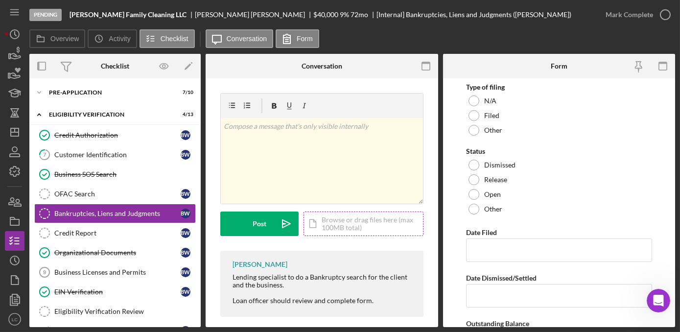
click at [330, 221] on div "Icon/Document Browse or drag files here (max 100MB total) Tap to choose files o…" at bounding box center [363, 223] width 120 height 24
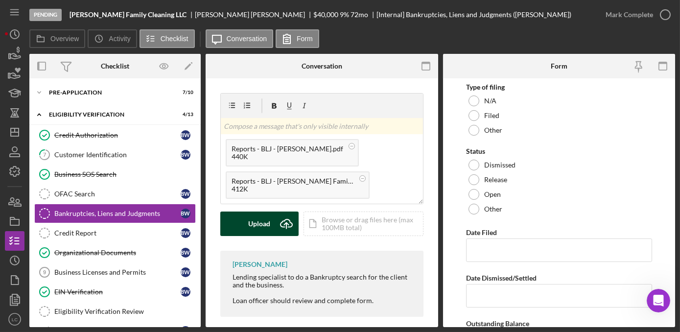
click at [249, 225] on div "Upload" at bounding box center [260, 223] width 22 height 24
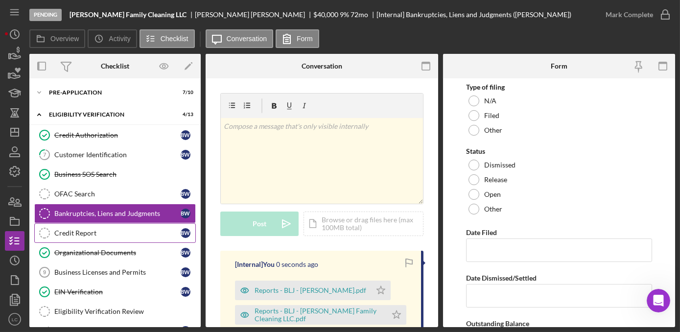
click at [109, 229] on div "Credit Report" at bounding box center [117, 233] width 126 height 8
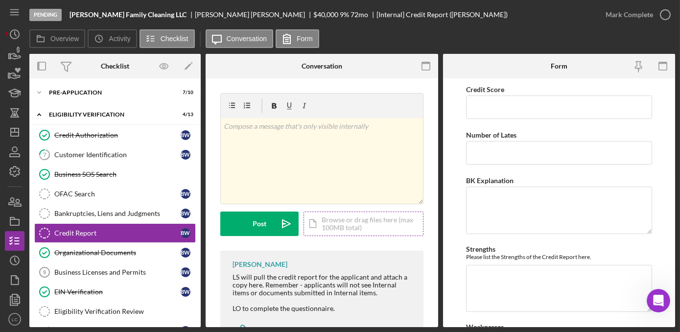
click at [350, 222] on div "Icon/Document Browse or drag files here (max 100MB total) Tap to choose files o…" at bounding box center [363, 223] width 120 height 24
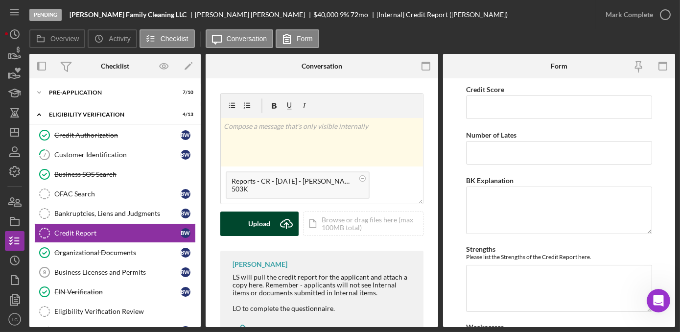
click at [256, 226] on div "Upload" at bounding box center [260, 223] width 22 height 24
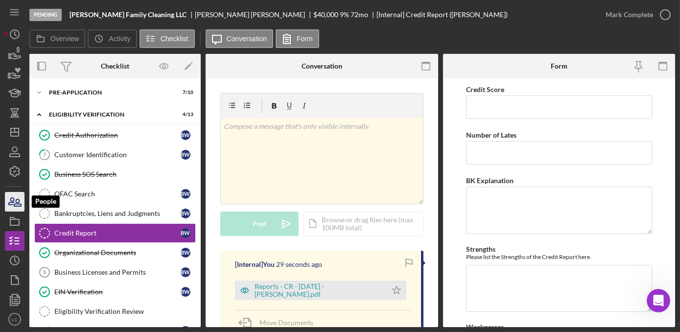
click at [13, 200] on icon "button" at bounding box center [11, 201] width 5 height 7
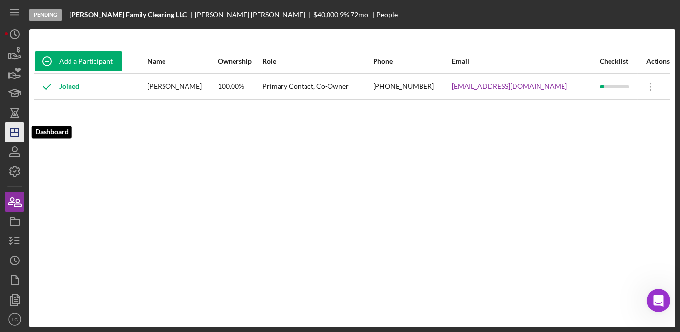
click at [15, 131] on line "button" at bounding box center [15, 130] width 0 height 4
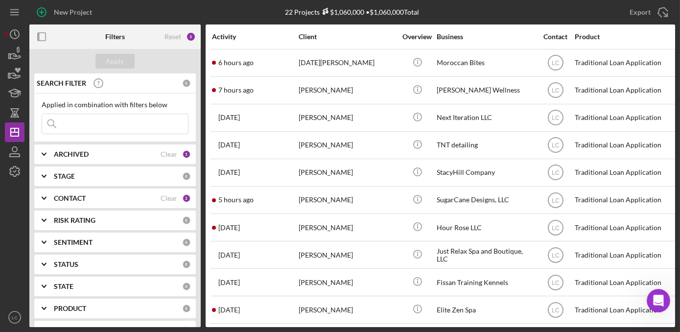
click at [66, 196] on b "CONTACT" at bounding box center [70, 198] width 32 height 8
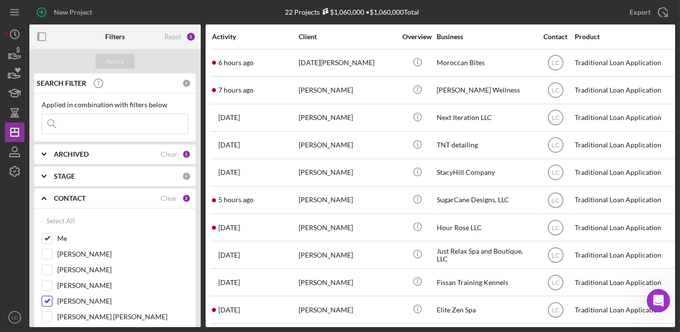
click at [50, 301] on input "[PERSON_NAME]" at bounding box center [47, 301] width 10 height 10
checkbox input "false"
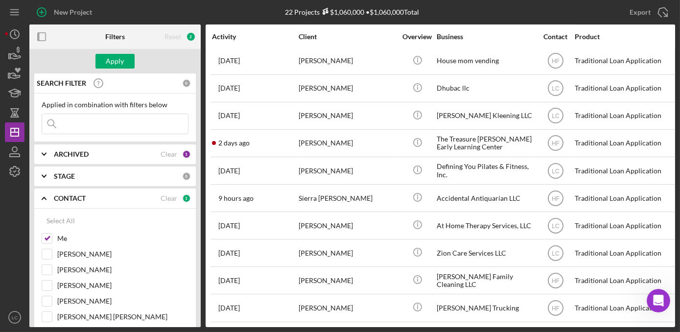
scroll to position [333, 0]
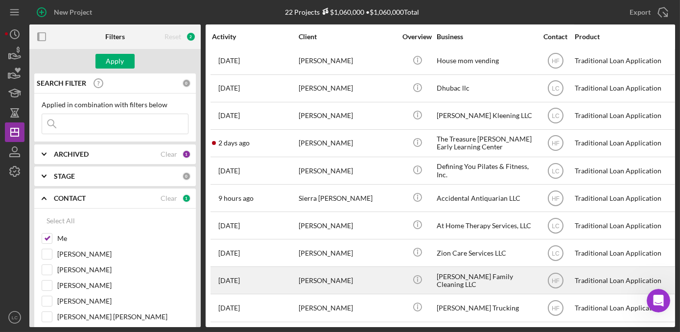
click at [455, 273] on div "[PERSON_NAME] Family Cleaning LLC" at bounding box center [485, 280] width 98 height 26
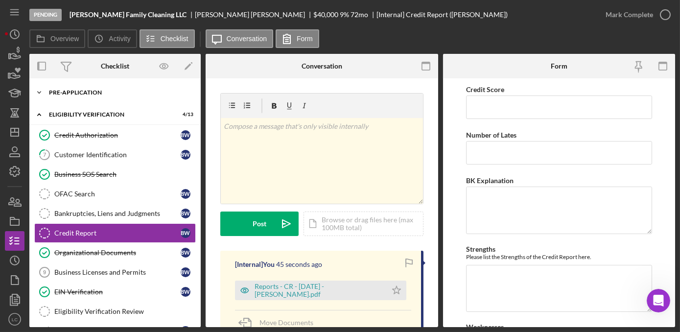
click at [47, 89] on icon "Icon/Expander" at bounding box center [39, 93] width 20 height 20
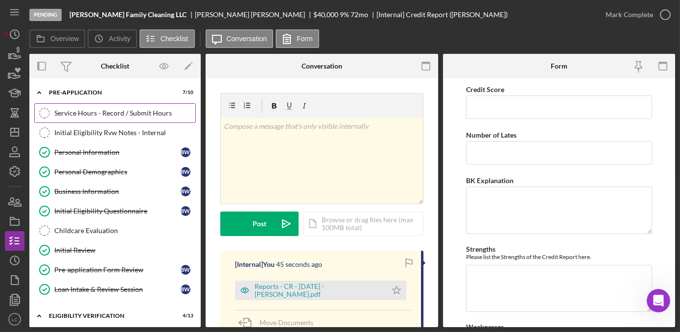
click at [72, 121] on link "Service Hours - Record / Submit Hours Service Hours - Record / Submit Hours" at bounding box center [114, 113] width 161 height 20
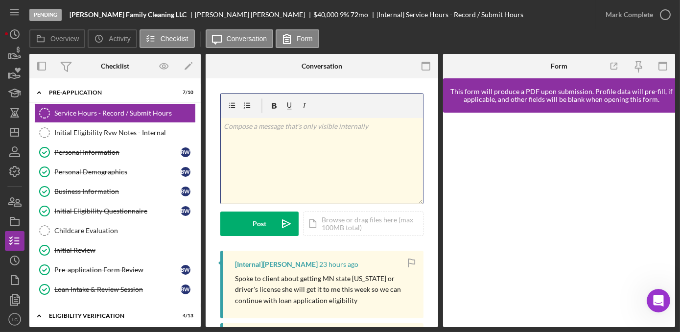
click at [367, 147] on div "v Color teal Color pink Remove color Add row above Add row below Add column bef…" at bounding box center [322, 161] width 202 height 86
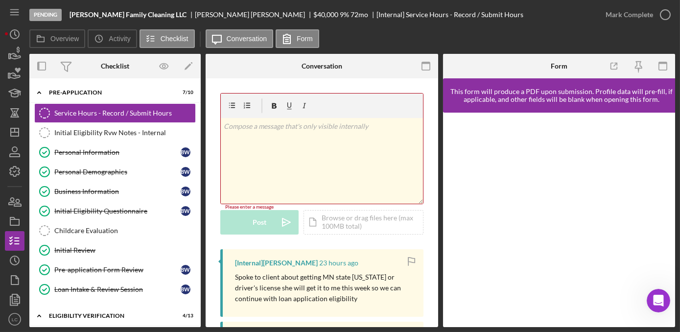
click at [317, 133] on div "v Color teal Color pink Remove color Add row above Add row below Add column bef…" at bounding box center [322, 161] width 202 height 86
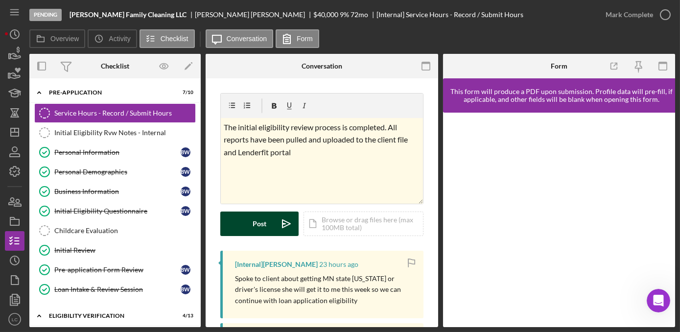
click at [261, 221] on div "Post" at bounding box center [260, 223] width 14 height 24
